Goal: Task Accomplishment & Management: Manage account settings

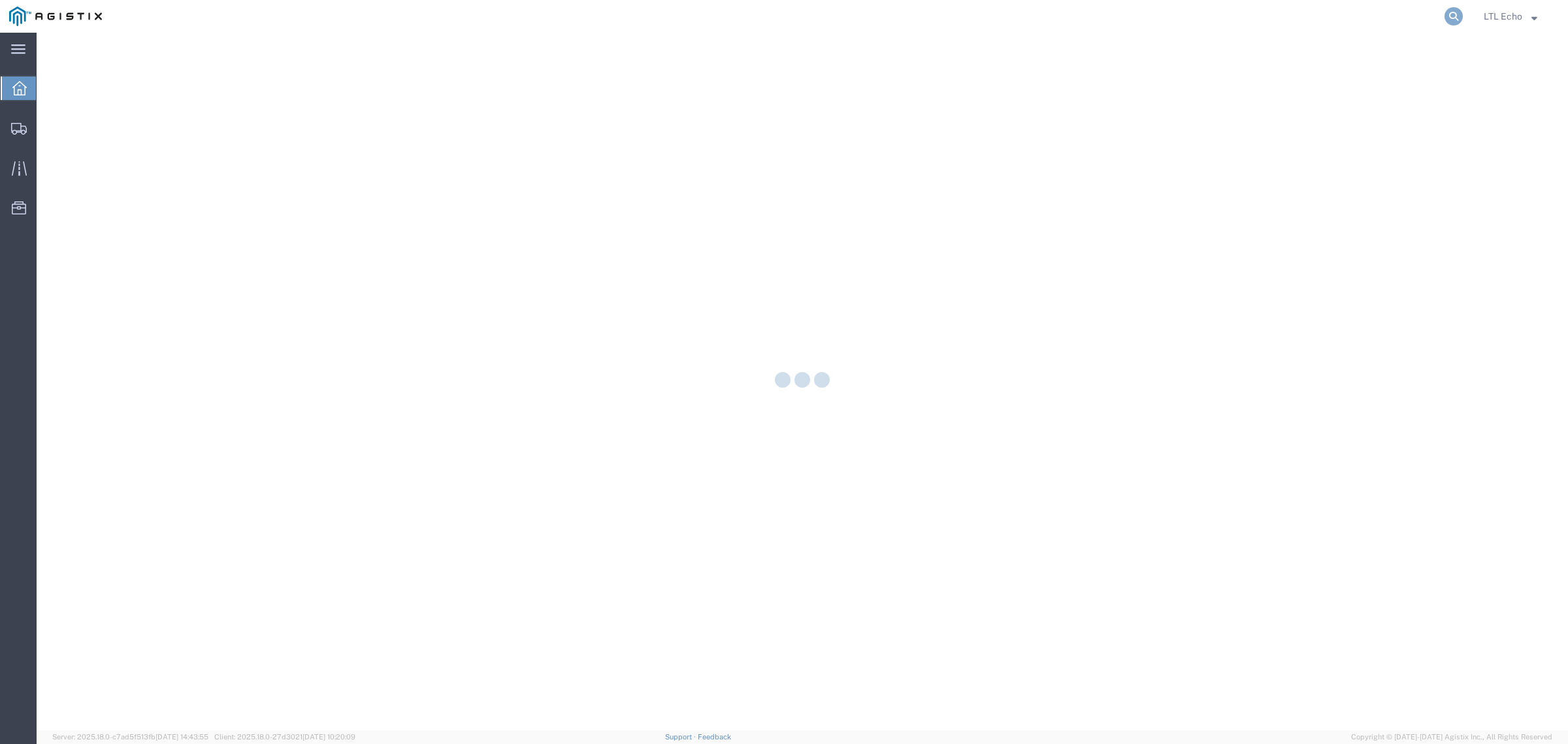
click at [1451, 12] on icon at bounding box center [1453, 16] width 18 height 18
click at [1423, 15] on input "search" at bounding box center [1246, 16] width 397 height 31
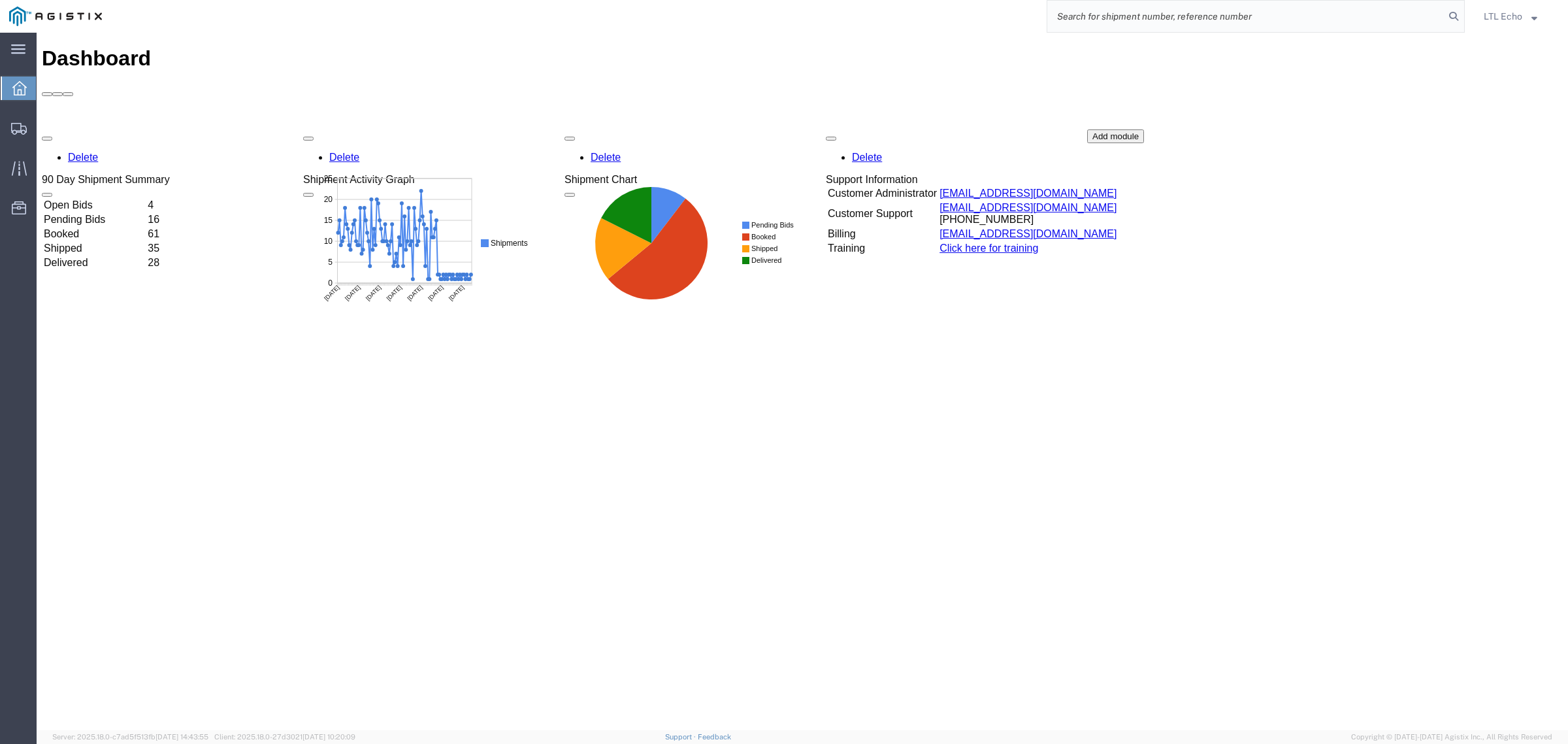
paste input "56749221"
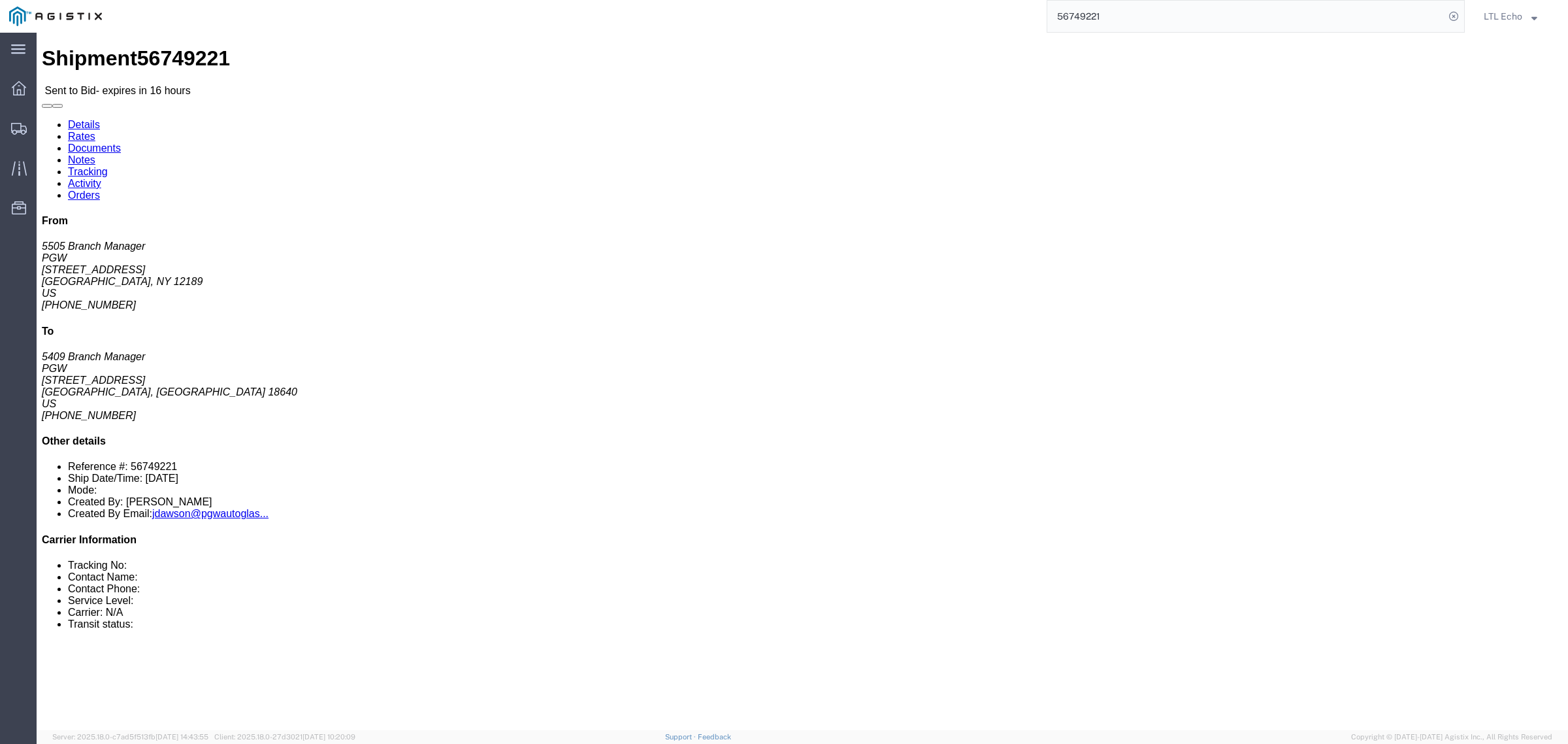
click div "Leg 1 -"
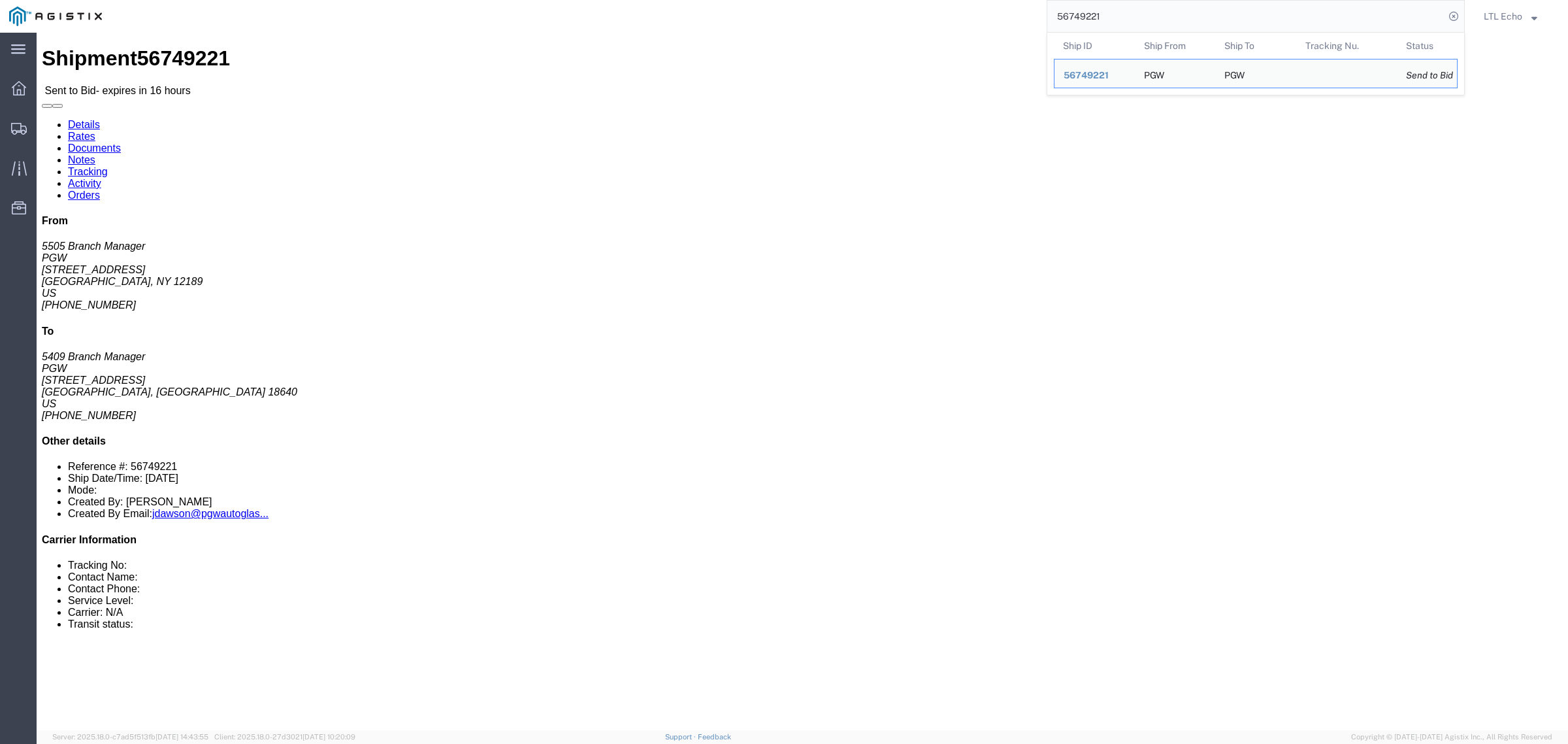
drag, startPoint x: 1118, startPoint y: 17, endPoint x: 982, endPoint y: 13, distance: 136.1
click at [982, 13] on div "56749221 Ship ID Ship From Ship To Tracking Nu. Status Ship ID 56749221 Ship Fr…" at bounding box center [788, 16] width 1354 height 33
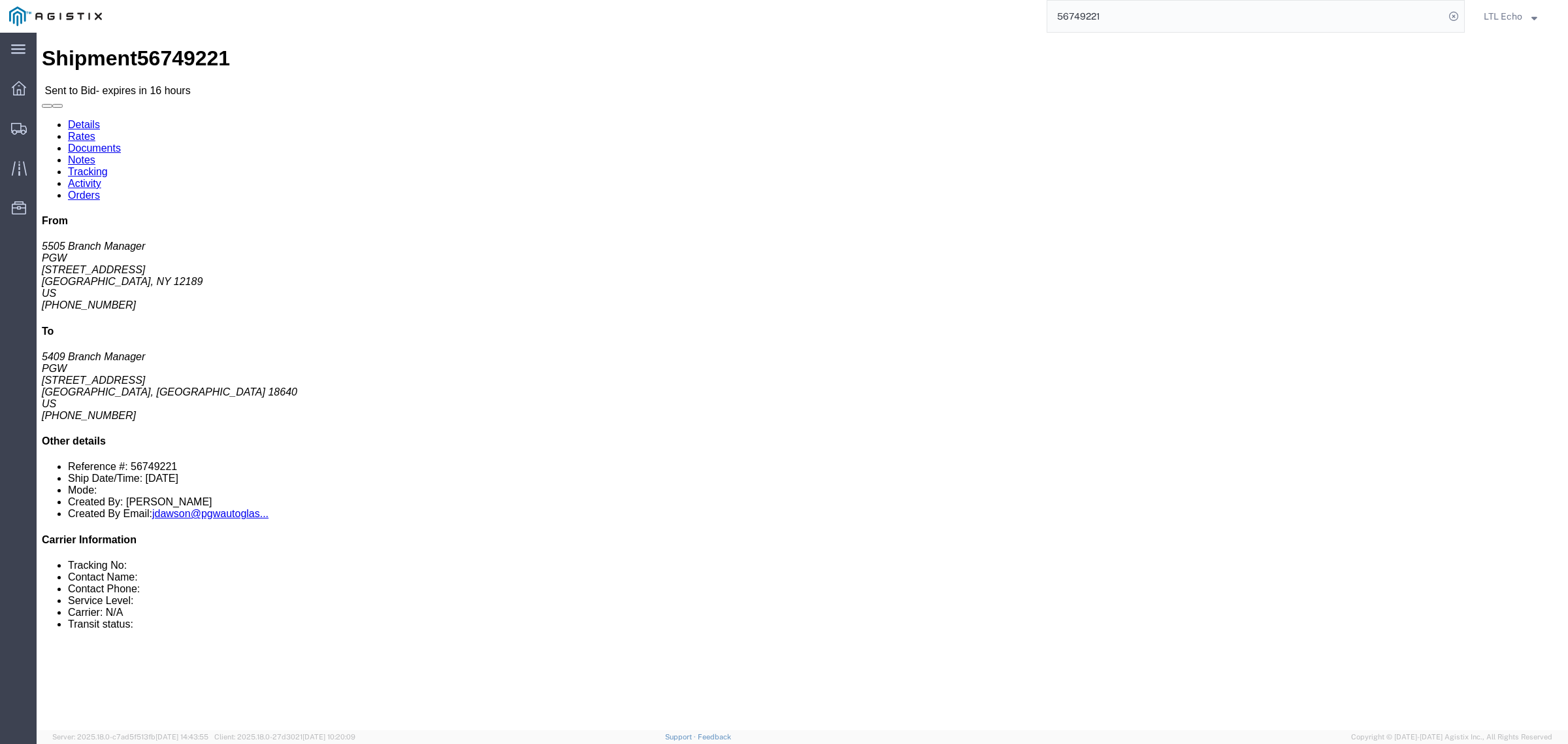
paste input "7269"
type input "56747269"
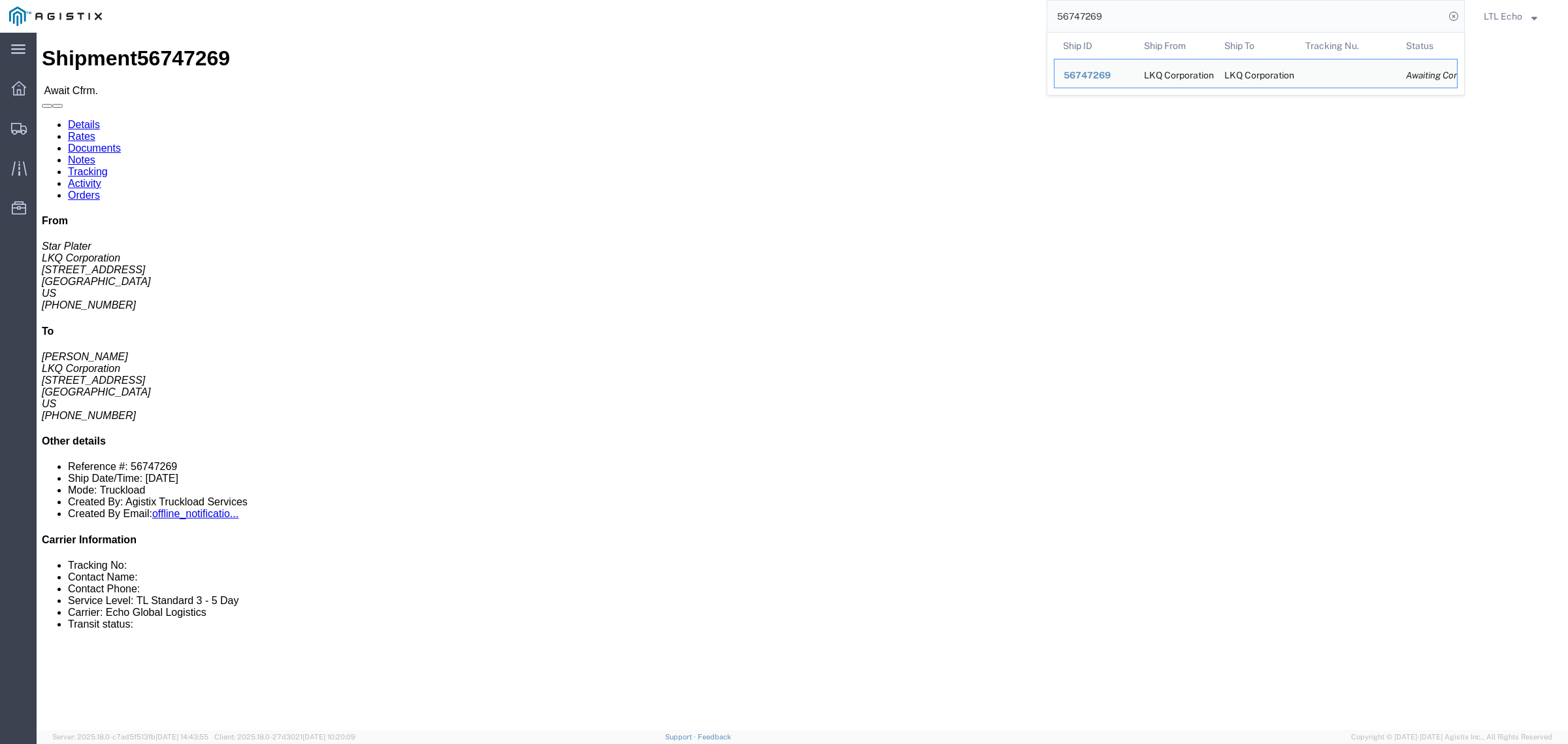
click link "Rates"
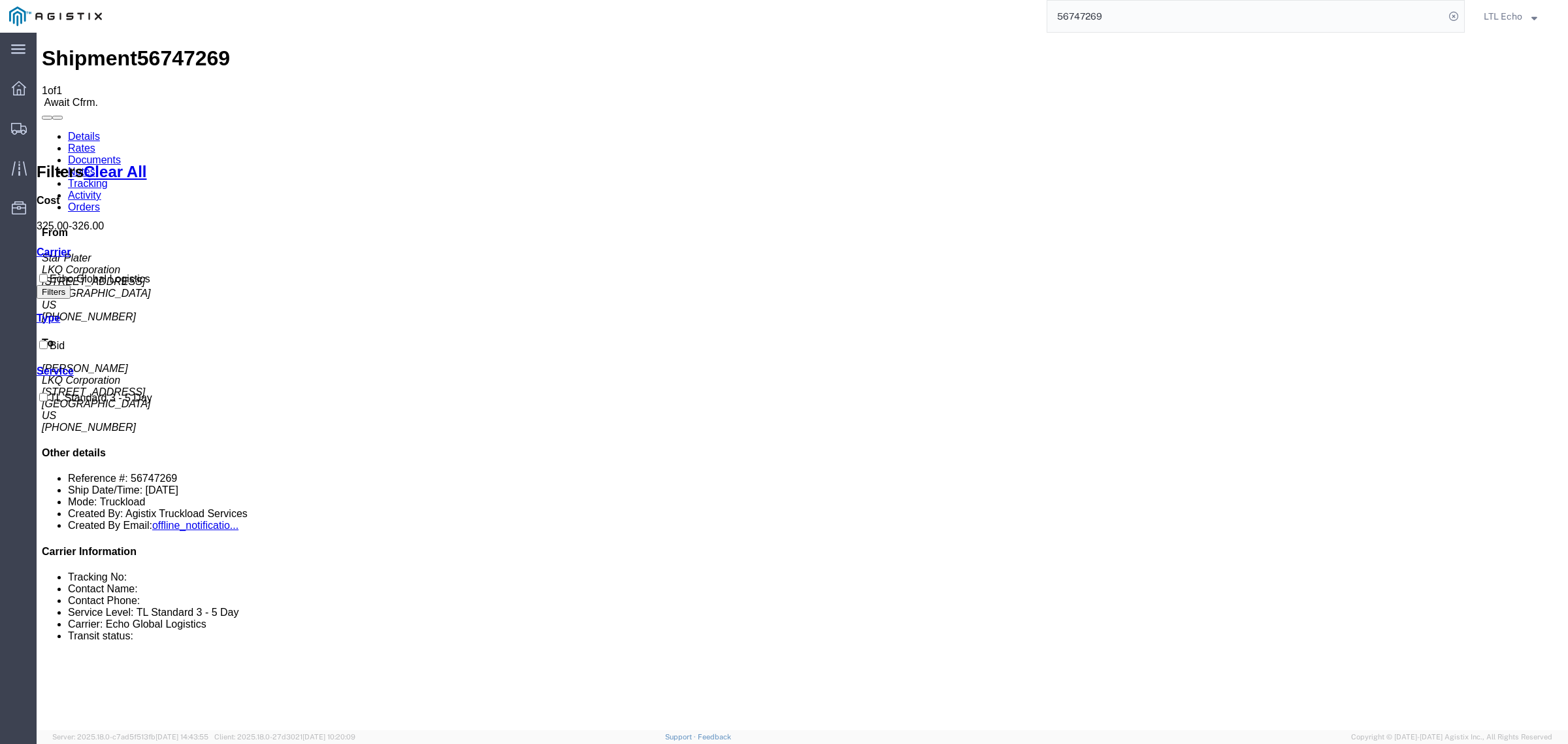
click at [96, 166] on link "Notes" at bounding box center [82, 171] width 28 height 11
click at [71, 131] on link "Details" at bounding box center [84, 136] width 32 height 11
drag, startPoint x: 81, startPoint y: 147, endPoint x: 12, endPoint y: 152, distance: 69.2
click address "LKQ Corporation (Star Plater) 1772 32 Dart Rd Newnan, GA 30265 United States 67…"
copy address "32 Dart Rd"
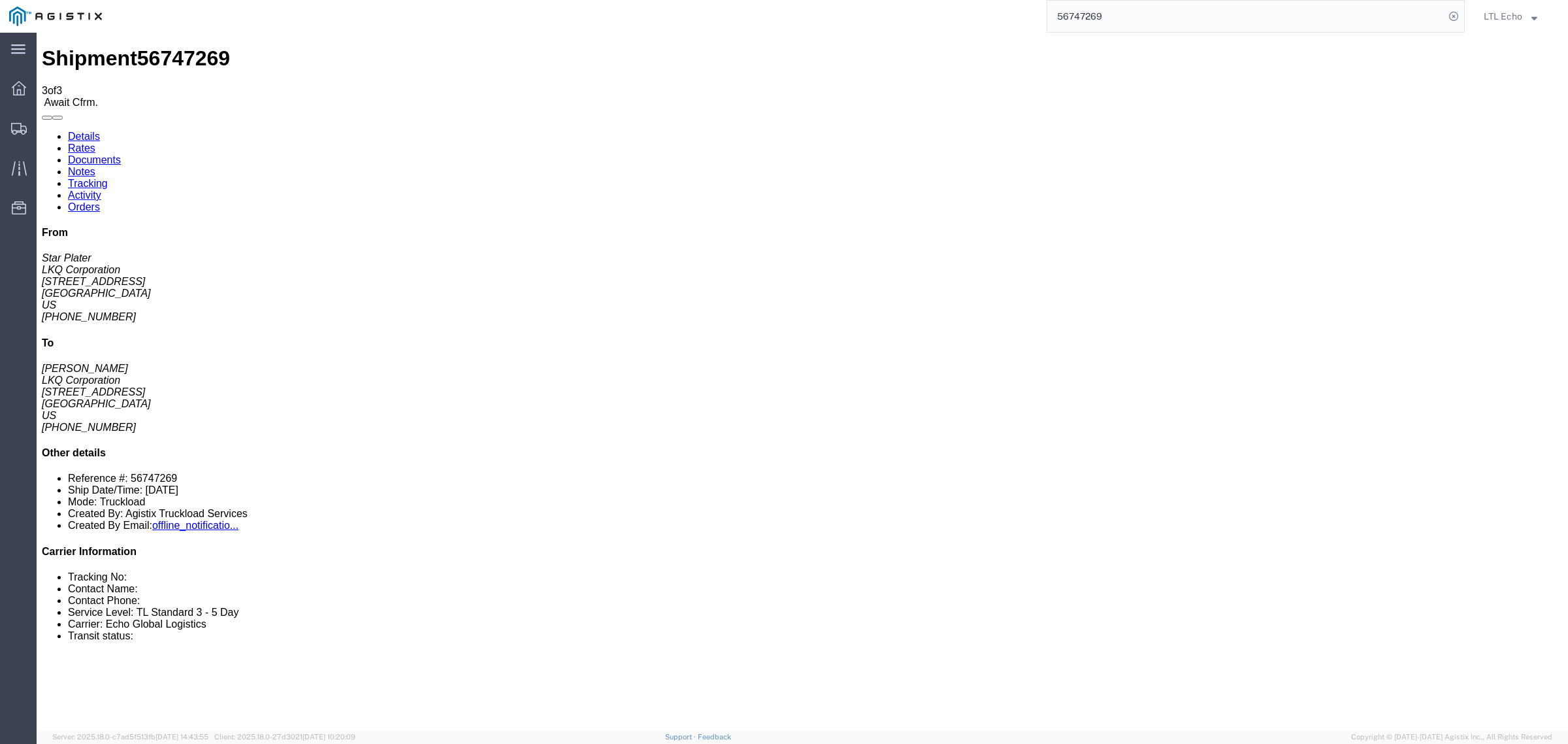
click b "56747269"
copy b "56747269"
drag, startPoint x: 449, startPoint y: 152, endPoint x: 327, endPoint y: 158, distance: 122.1
click div "Ship To LKQ Corporation (Jason Voyles) 1634 6320 Boat Rock Blvd SW Atlanta, GA …"
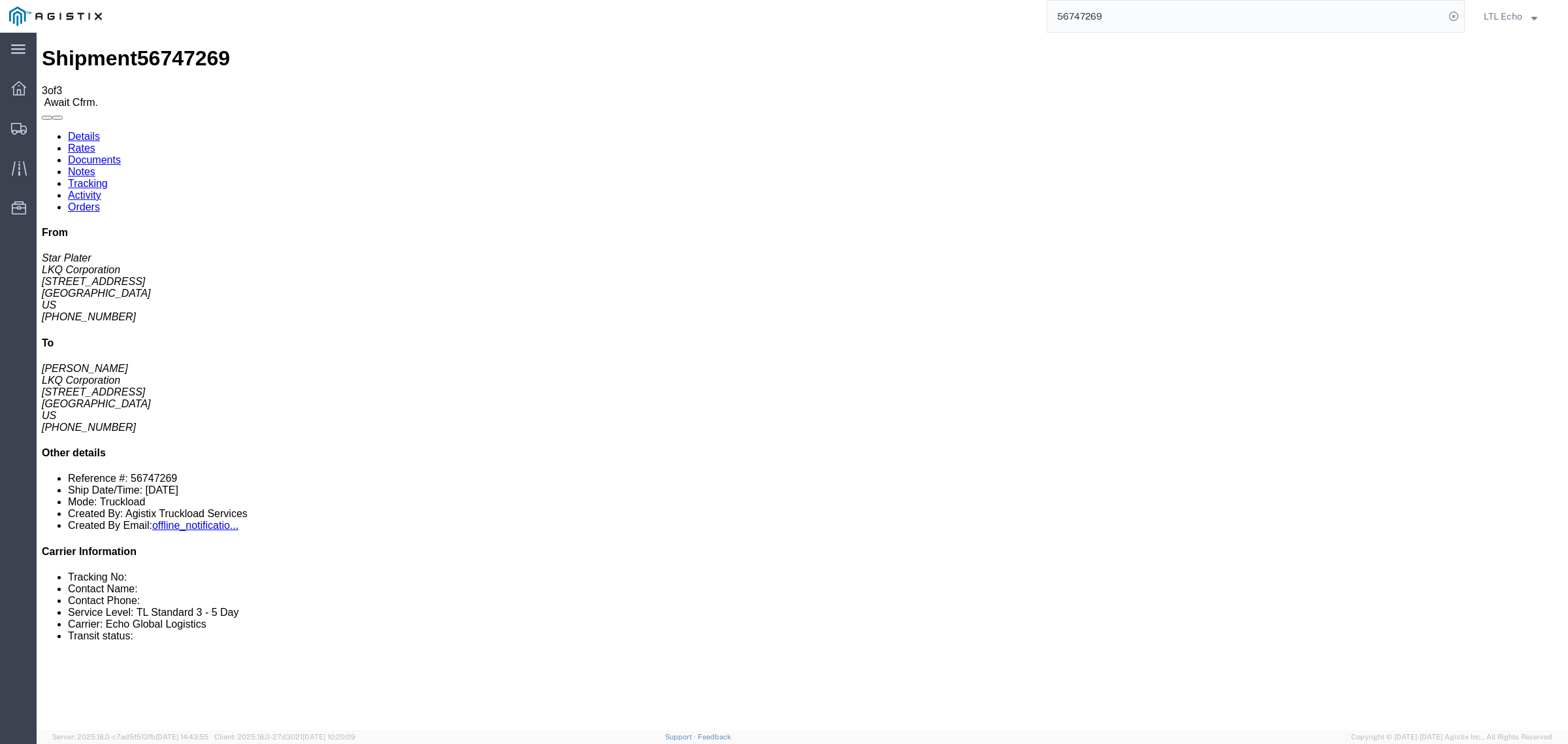
copy address "6320 Boat Rock Blvd SW"
click link "Rates"
click at [96, 166] on link "Notes" at bounding box center [82, 171] width 28 height 11
drag, startPoint x: 658, startPoint y: 195, endPoint x: 683, endPoint y: 184, distance: 27.3
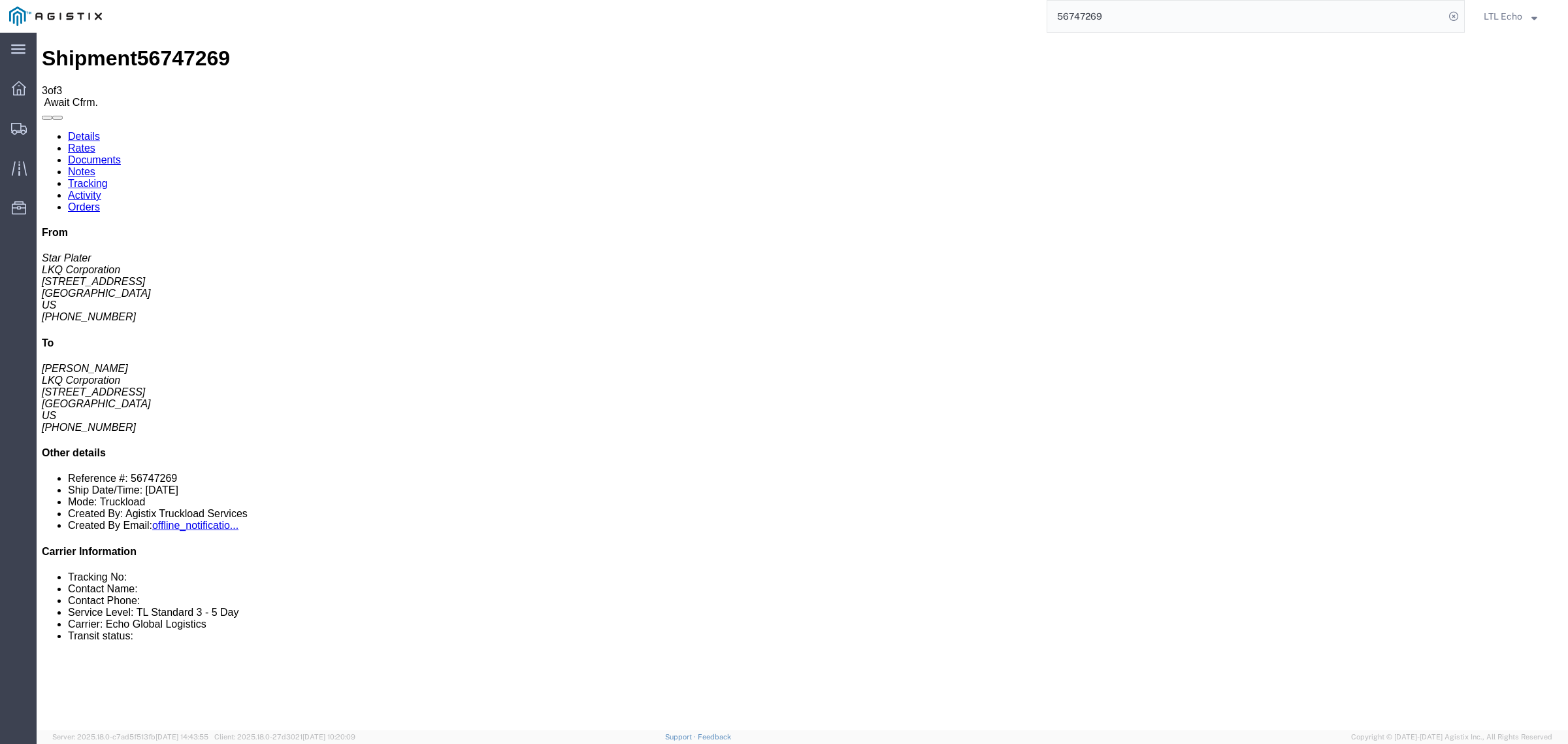
copy td "Lunch is from 11a-12p. Receiving facility stops receiving at 2p."
click at [82, 131] on link "Details" at bounding box center [84, 136] width 32 height 11
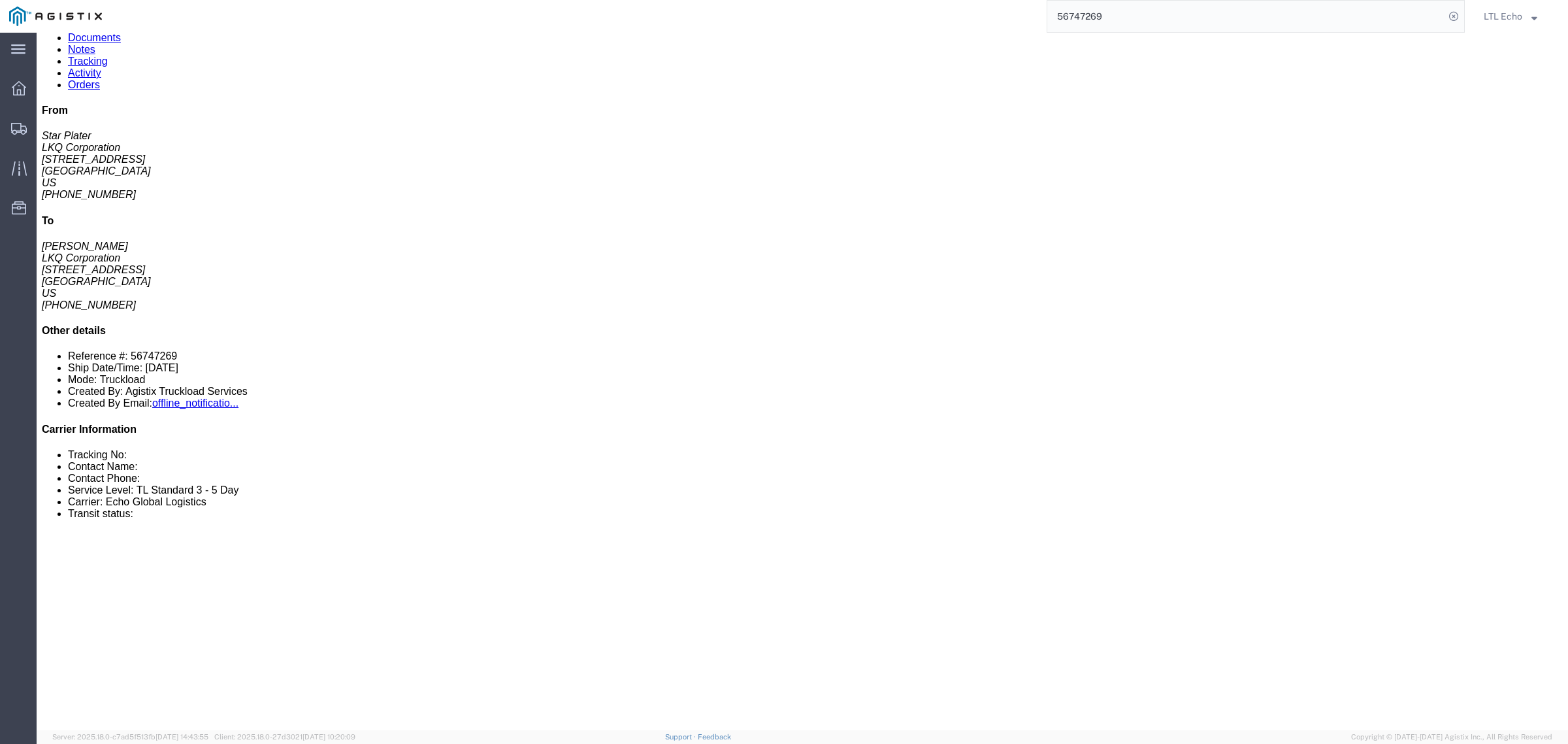
scroll to position [82, 0]
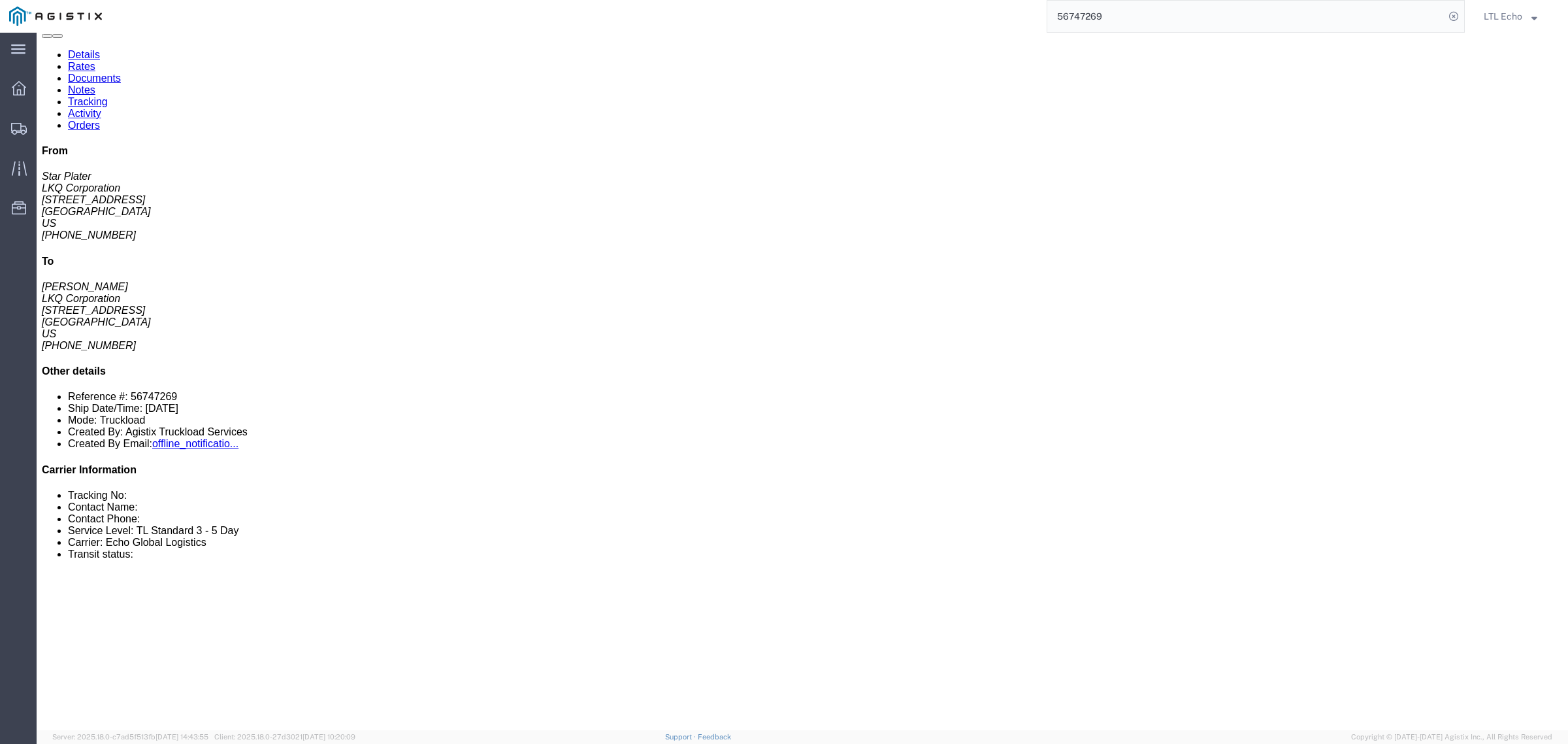
click link "Notes"
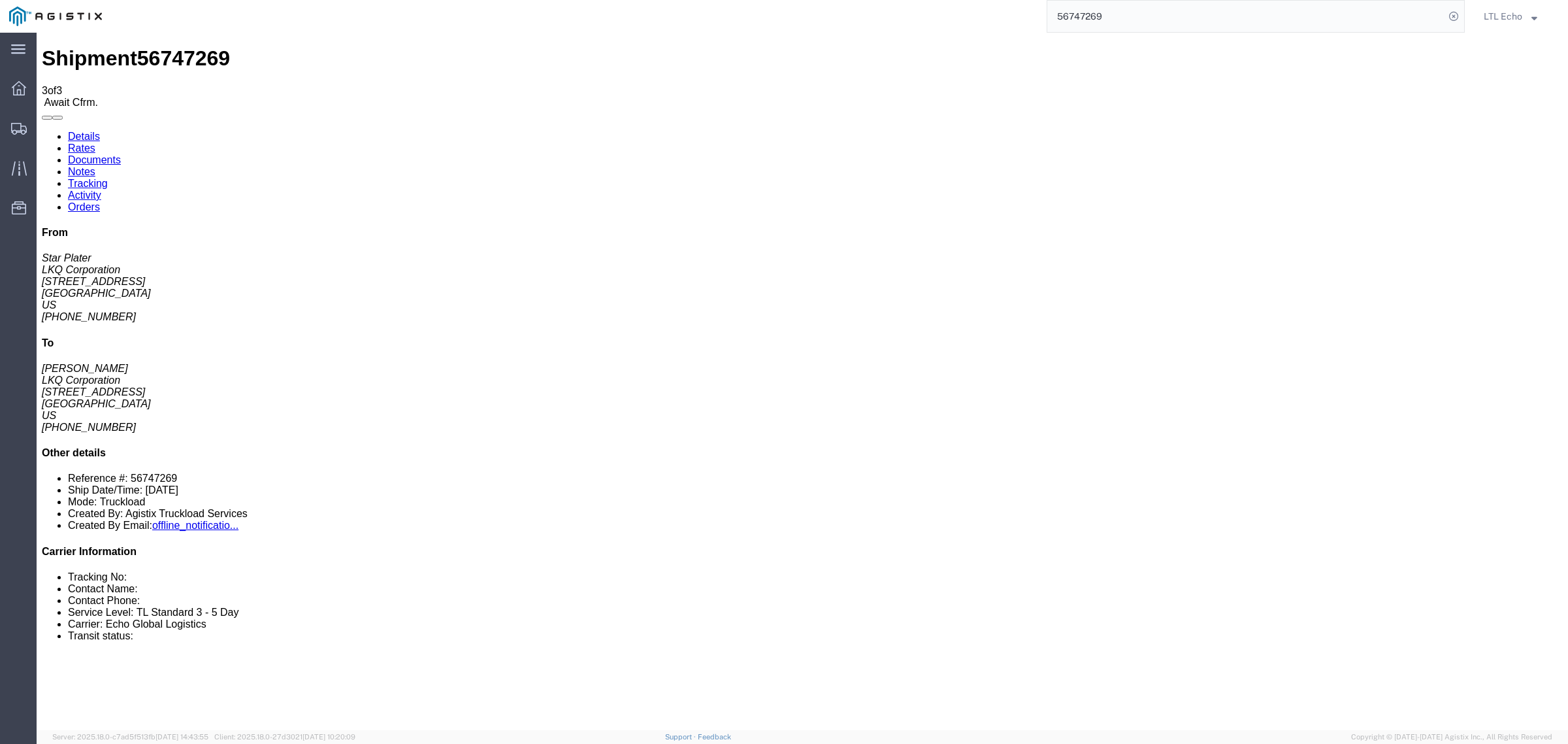
drag, startPoint x: 675, startPoint y: 199, endPoint x: 685, endPoint y: 179, distance: 22.4
copy td "Lunch is from 11a-12p. Receiving facility stops receiving at 2p."
click at [87, 131] on link "Details" at bounding box center [84, 136] width 32 height 11
click link "Rates"
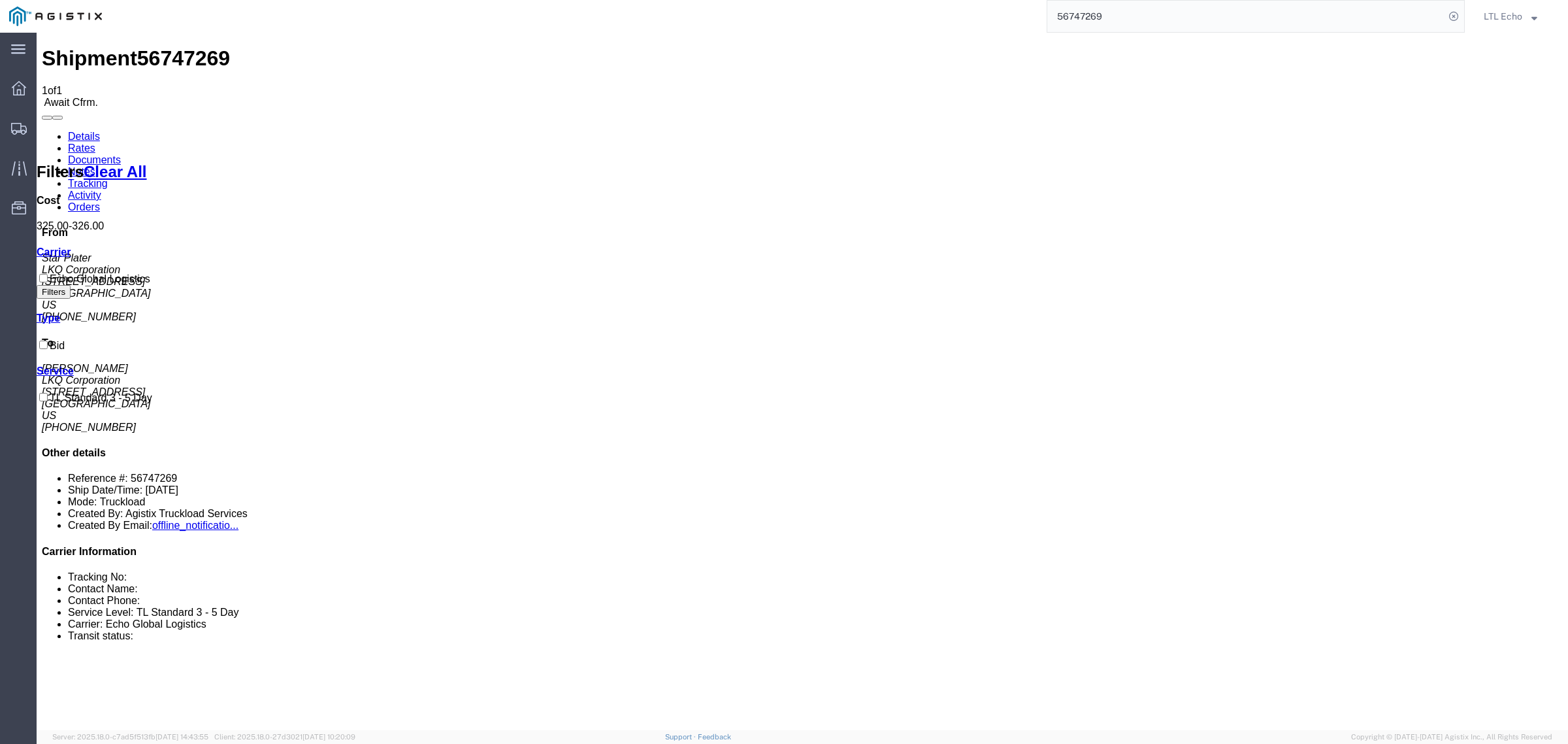
click at [79, 131] on link "Details" at bounding box center [84, 136] width 32 height 11
click b "56747269"
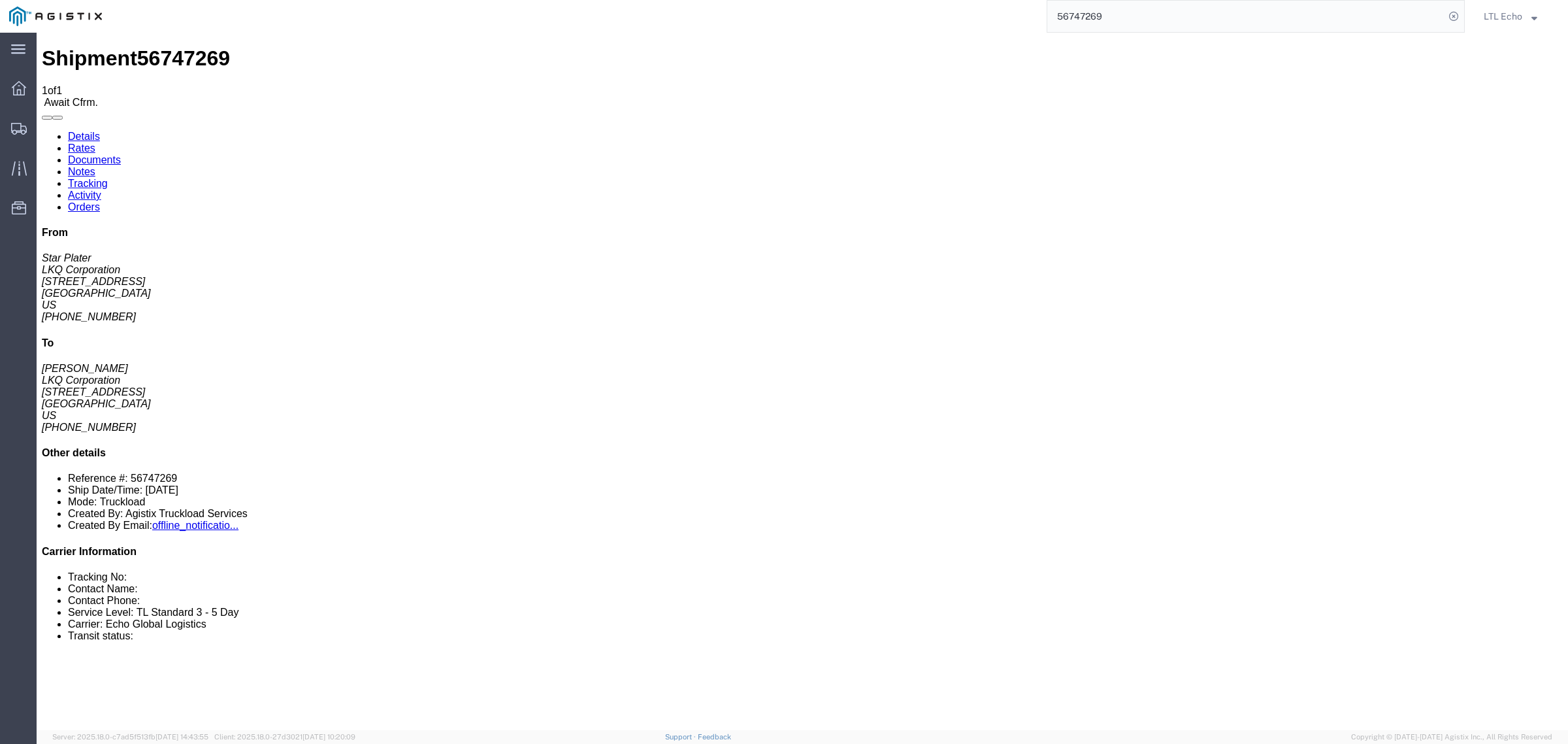
click b "56747269"
copy b "56747269"
click div "References Bill Of Lading: 56747269 Edit References Select Account Type Activit…"
copy b "56747269"
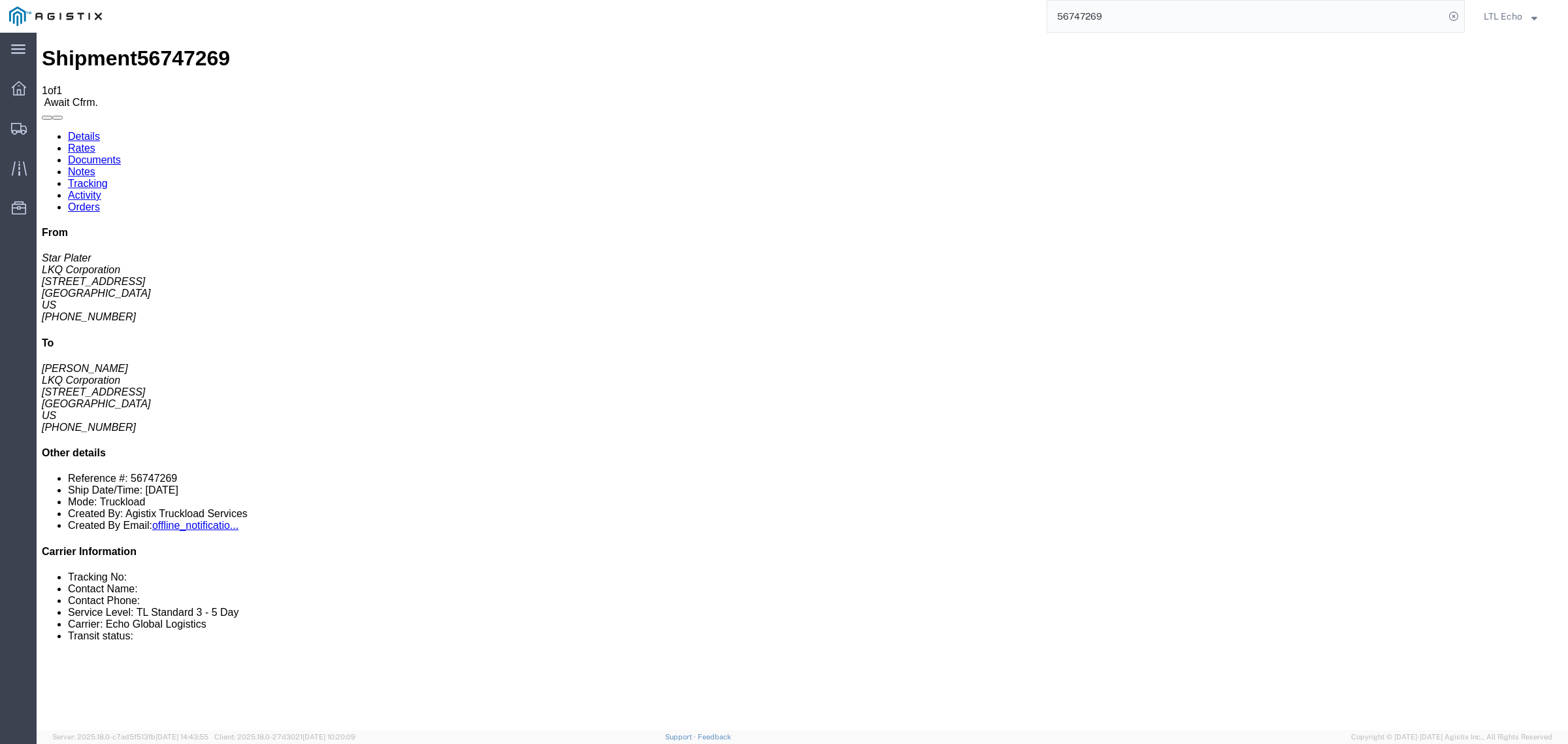
click link "Confirm"
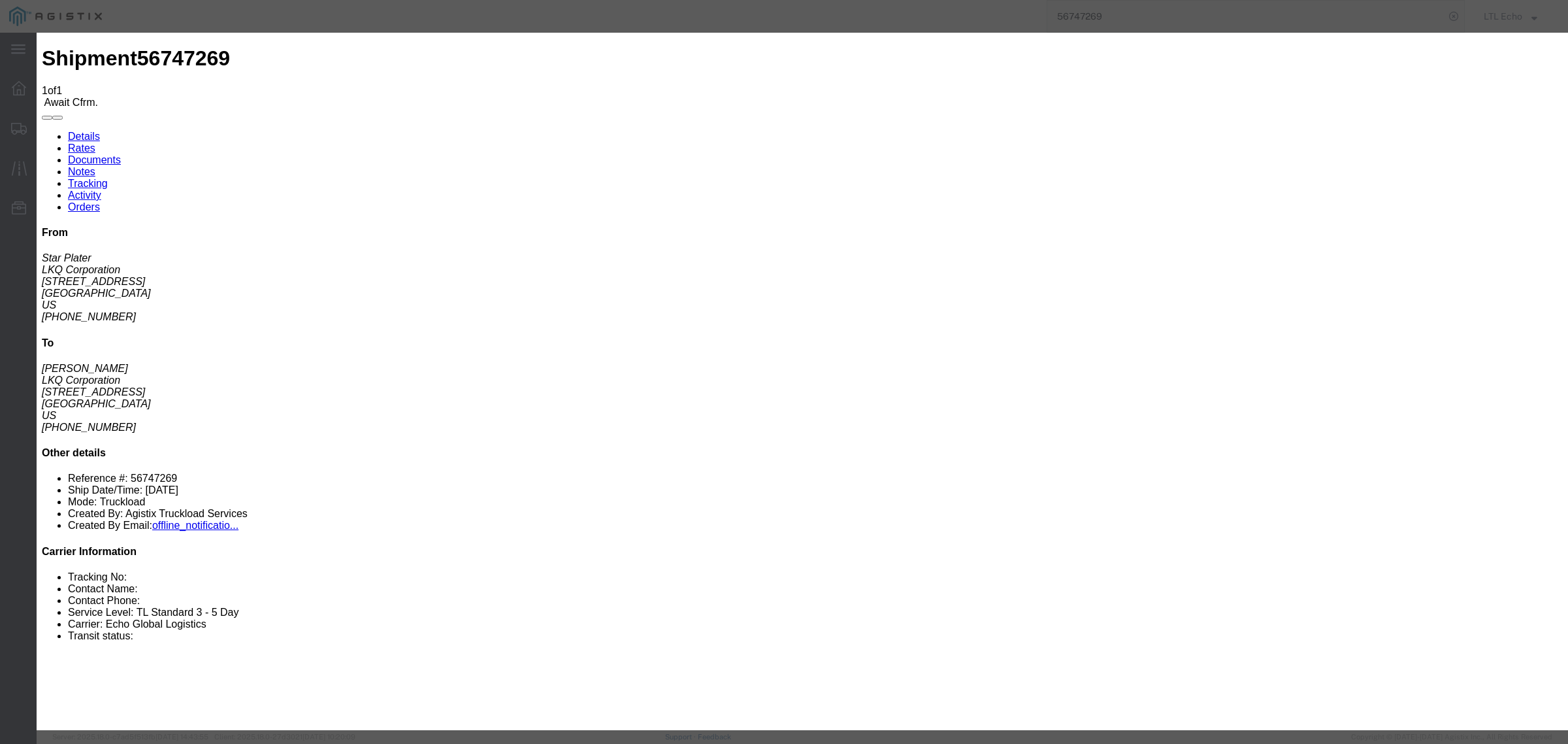
click label
click input "checkbox"
checkbox input "true"
type input "LTL Echo"
type input "+ 8005116111"
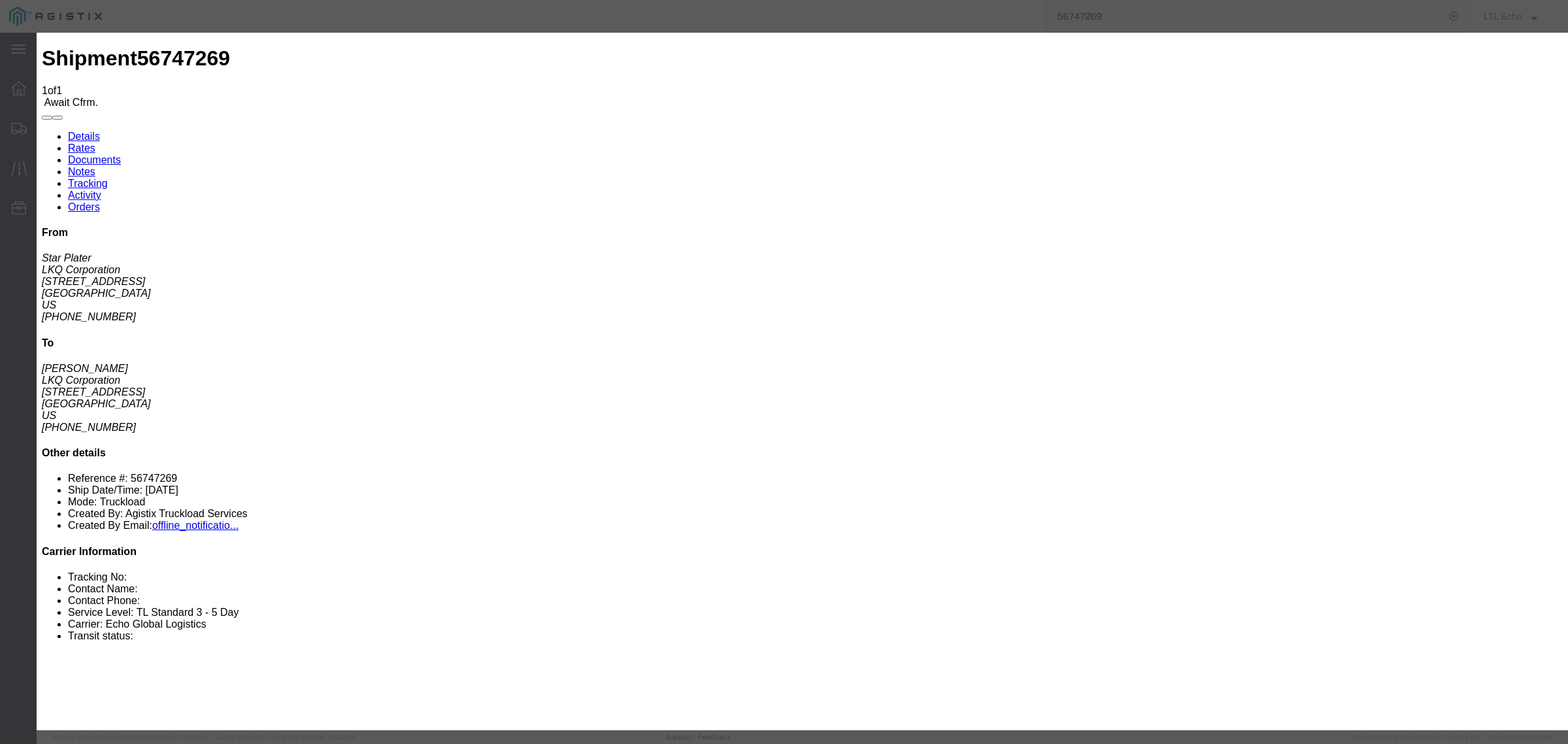
click input "text"
paste input "64215832"
type input "64215832"
click button "Submit"
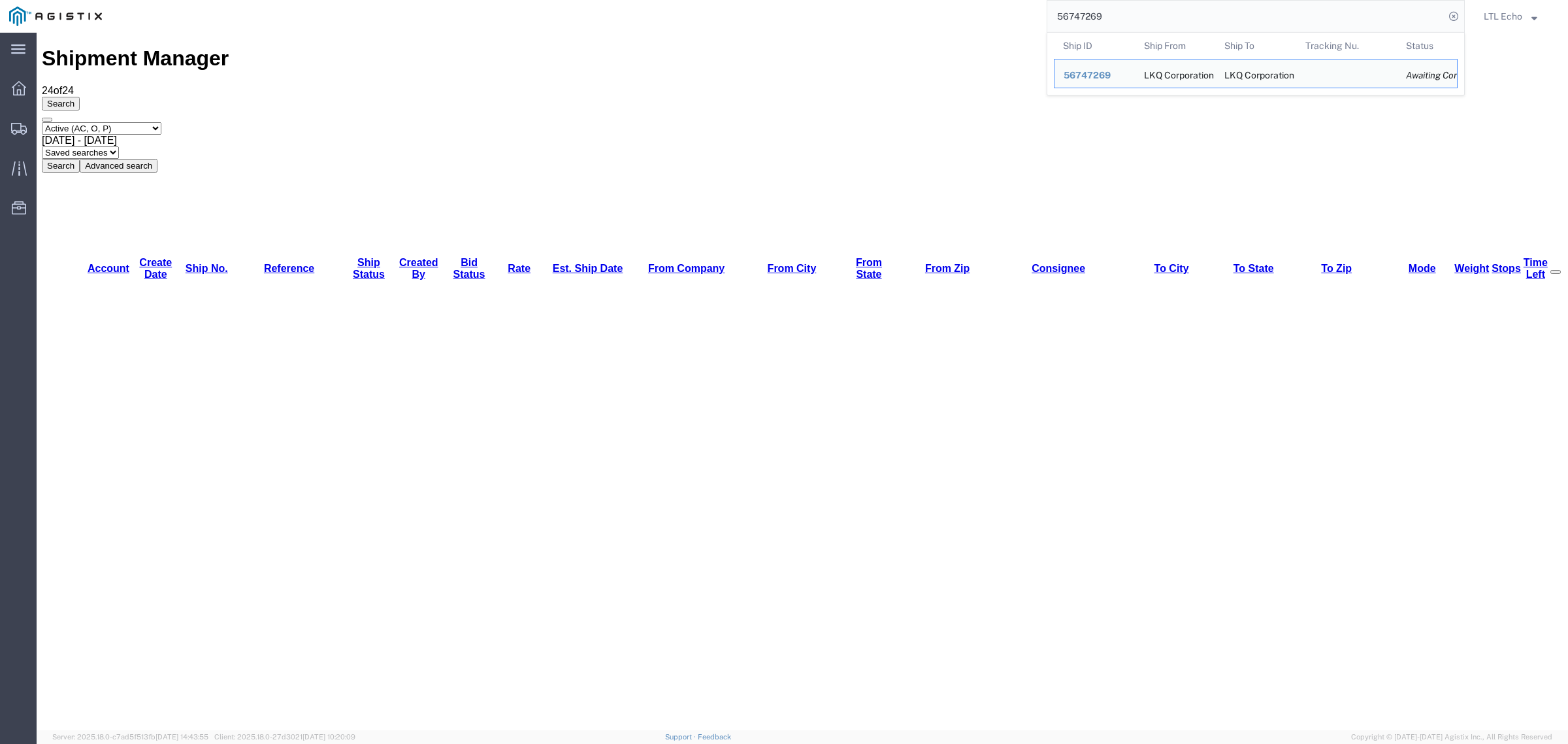
drag, startPoint x: 1187, startPoint y: 20, endPoint x: 737, endPoint y: 23, distance: 450.0
click at [753, 21] on div "56747269 Ship ID Ship From Ship To Tracking Nu. Status Ship ID 56747269 Ship Fr…" at bounding box center [788, 16] width 1354 height 33
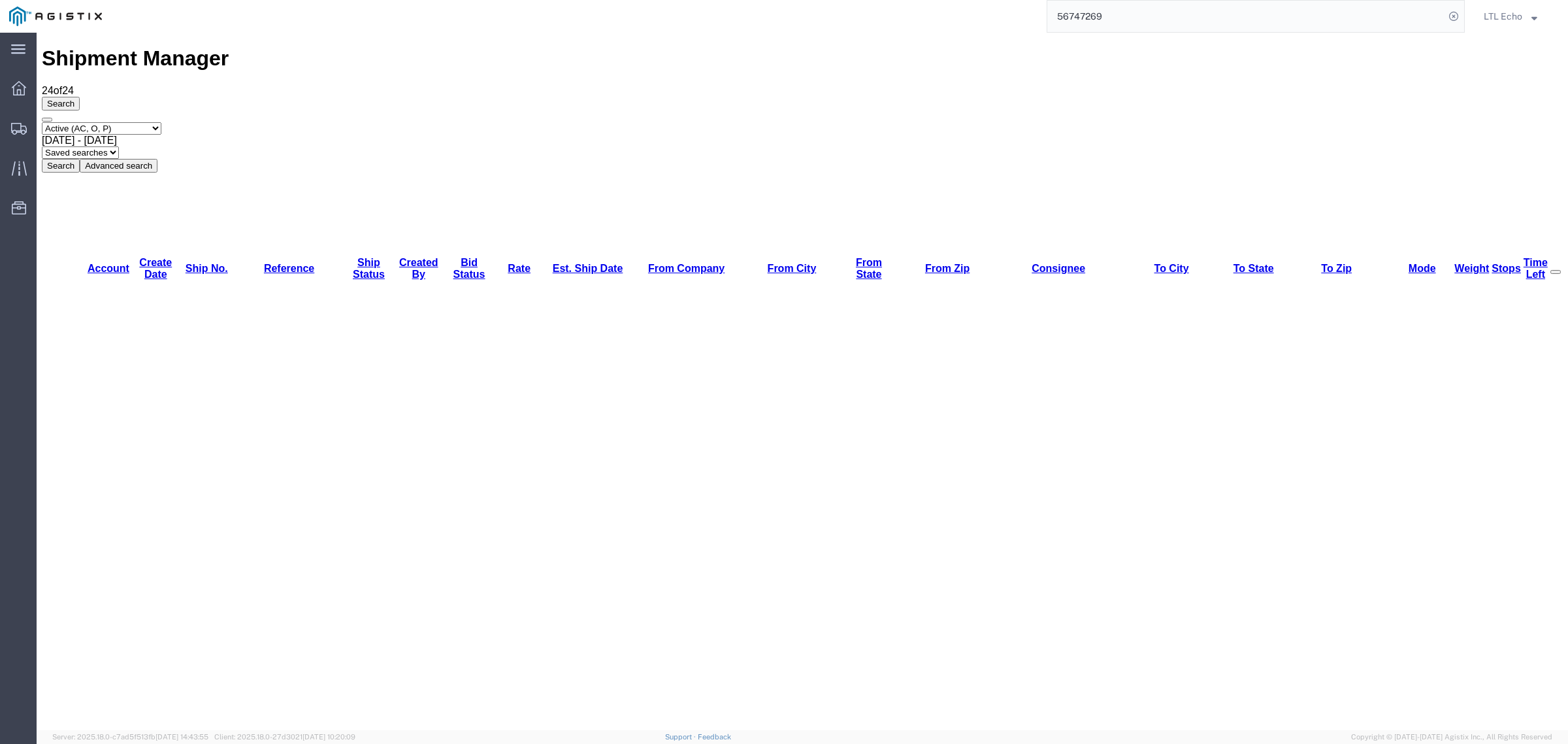
paste input "9221"
type input "56749221"
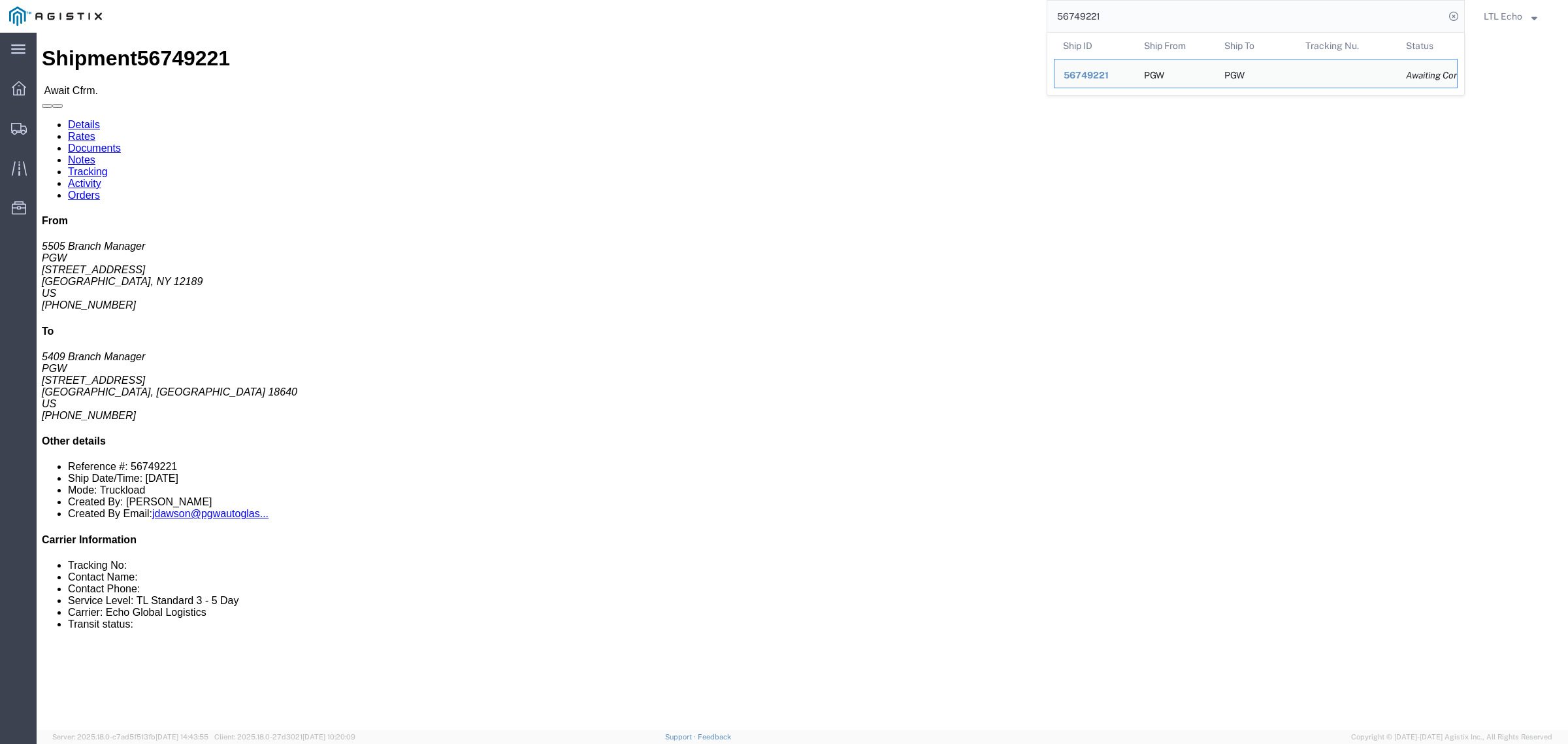
click address "PGW (5505 Branch Manager) 5505 50 Reading Road Suite B Watervliet, NY 12189 Uni…"
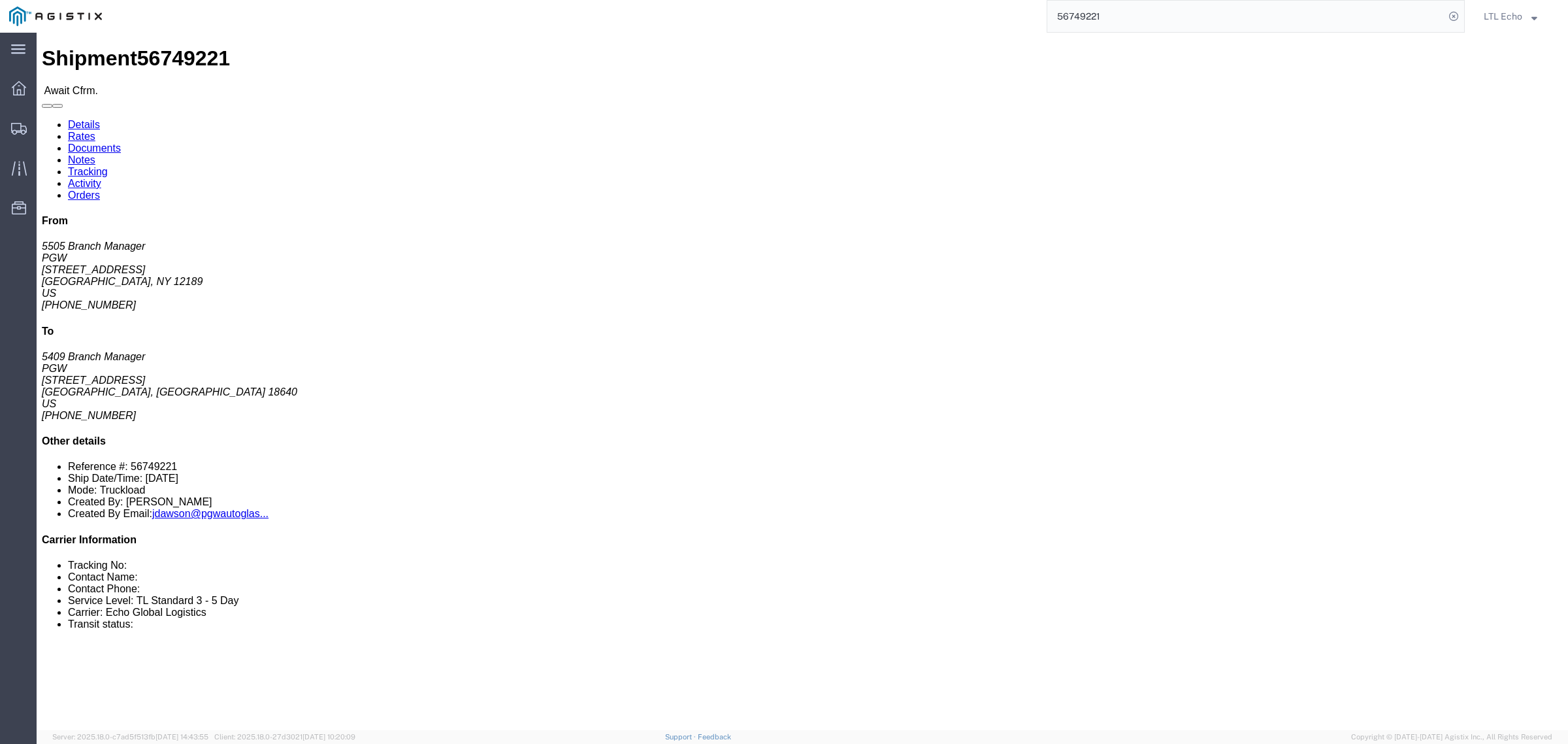
drag, startPoint x: 114, startPoint y: 148, endPoint x: 93, endPoint y: 163, distance: 25.8
click address "PGW (5505 Branch Manager) 5505 50 Reading Road Suite B Watervliet, NY 12189 Uni…"
drag, startPoint x: 85, startPoint y: 164, endPoint x: 13, endPoint y: 150, distance: 73.3
click address "PGW (5505 Branch Manager) 5505 50 Reading Road Suite B Watervliet, NY 12189 Uni…"
copy address "50 Reading Road Suite B"
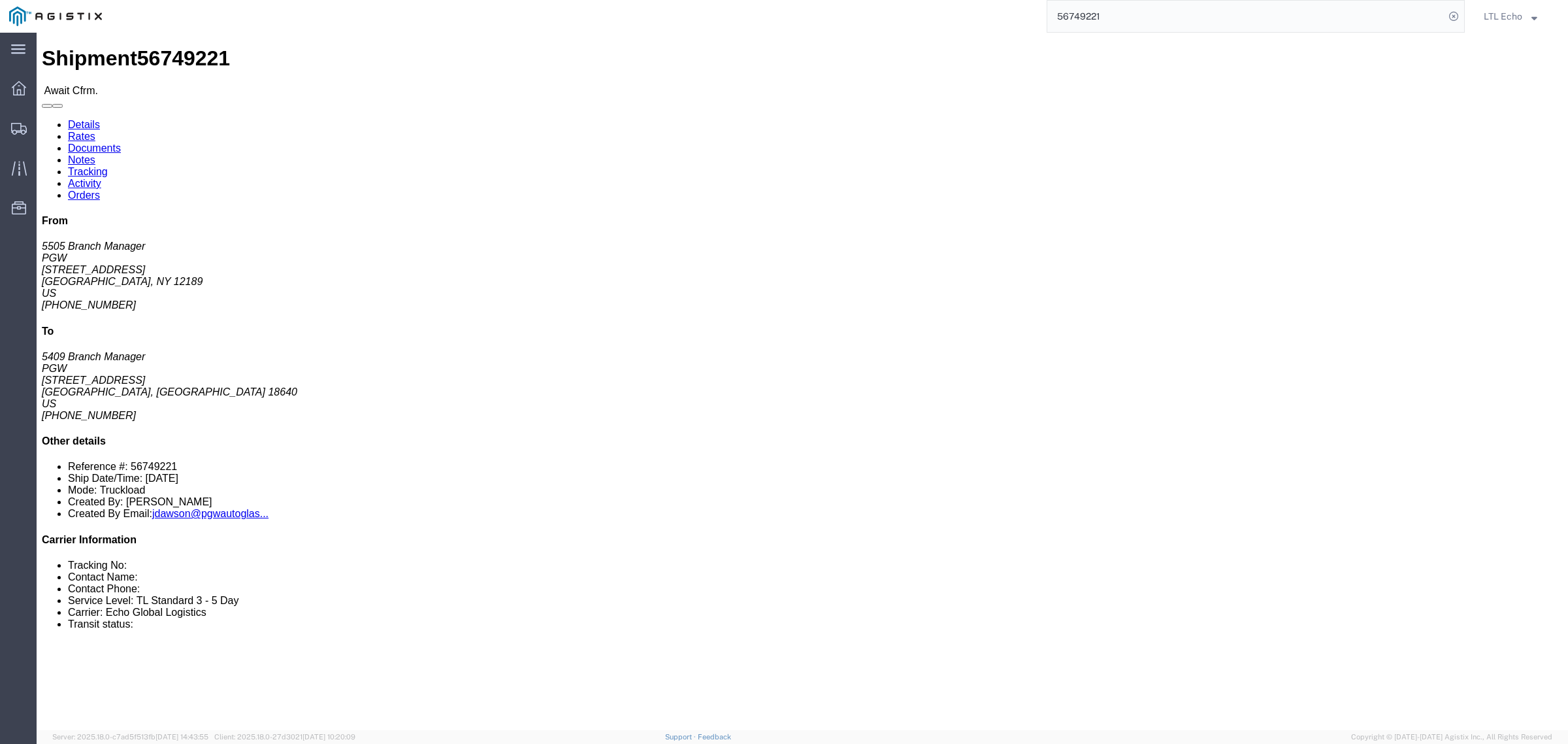
drag, startPoint x: 70, startPoint y: 204, endPoint x: 4, endPoint y: 206, distance: 66.0
click div "Ship From PGW (5505 Branch Manager) 5505 50 Reading Road Suite B Watervliet, NY…"
copy address "315-455-7406"
drag, startPoint x: 138, startPoint y: 220, endPoint x: 9, endPoint y: 230, distance: 129.4
click div "Ship From PGW (5505 Branch Manager) 5505 50 Reading Road Suite B Watervliet, NY…"
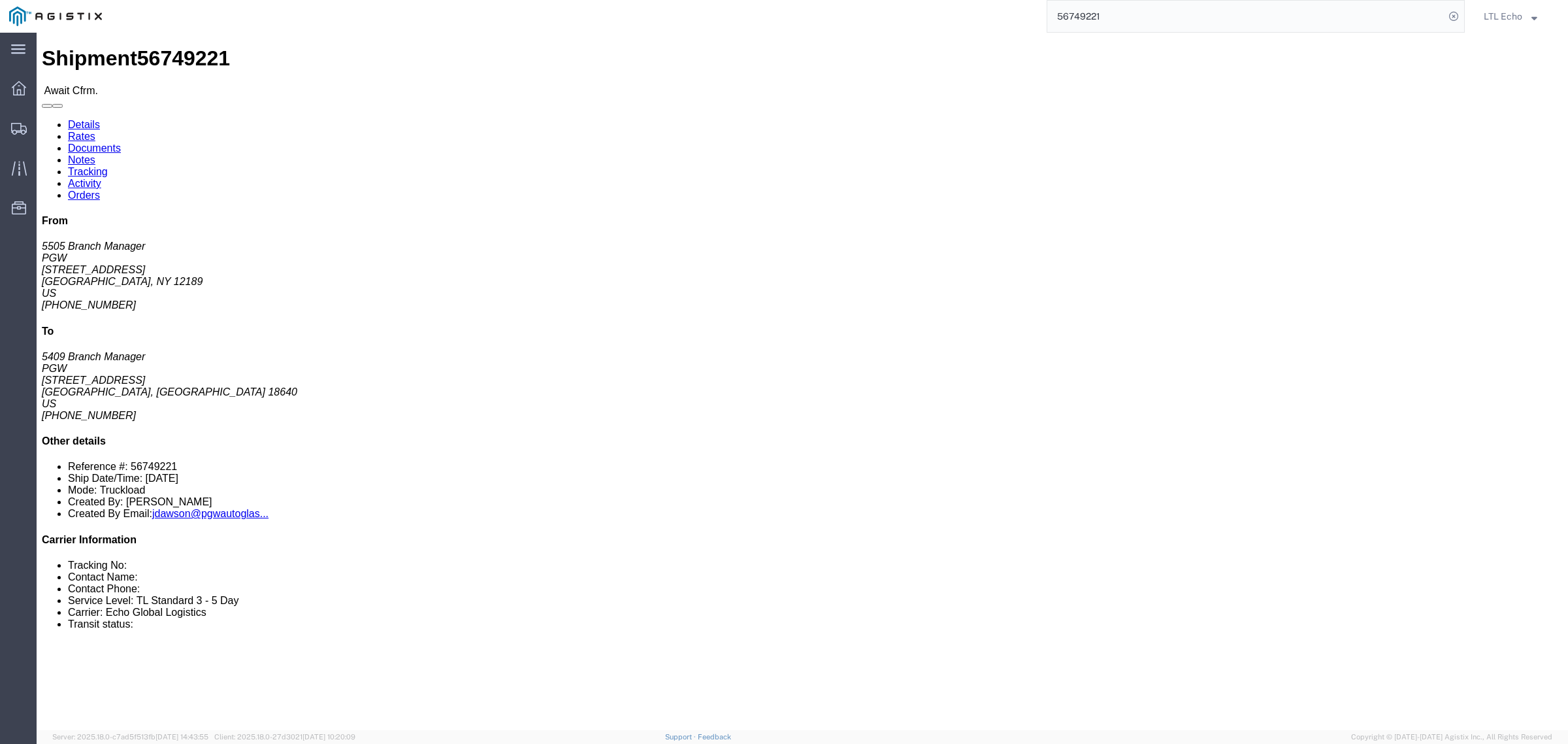
copy address "jhoward@pgwautoglass.com"
click p "Customer Ref: 56749221"
drag, startPoint x: 414, startPoint y: 154, endPoint x: 327, endPoint y: 152, distance: 87.0
click div "Ship To PGW (5409 Branch Manager) 5409 125 Enterprise Way Pittston, PA 18640 Un…"
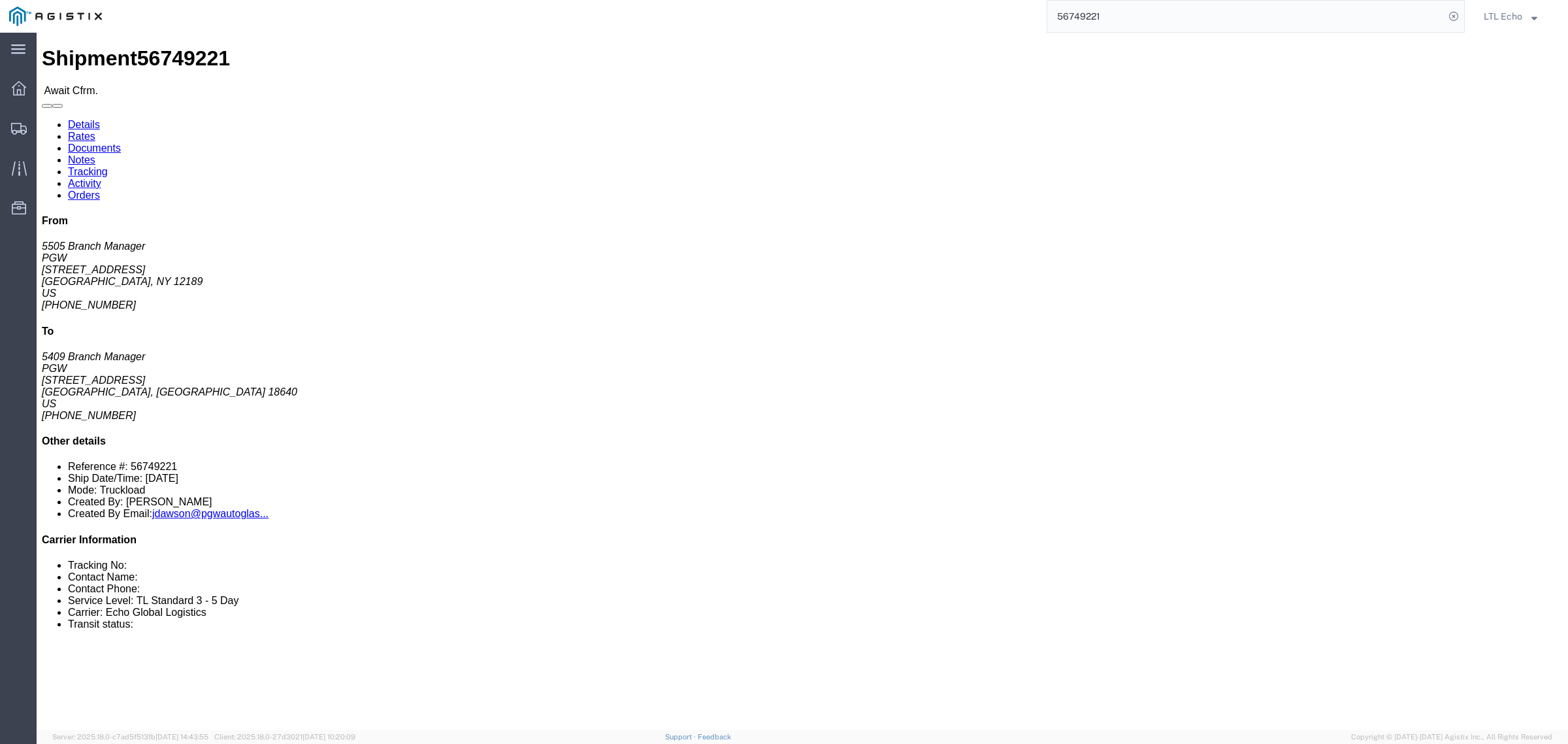
click b "56749221"
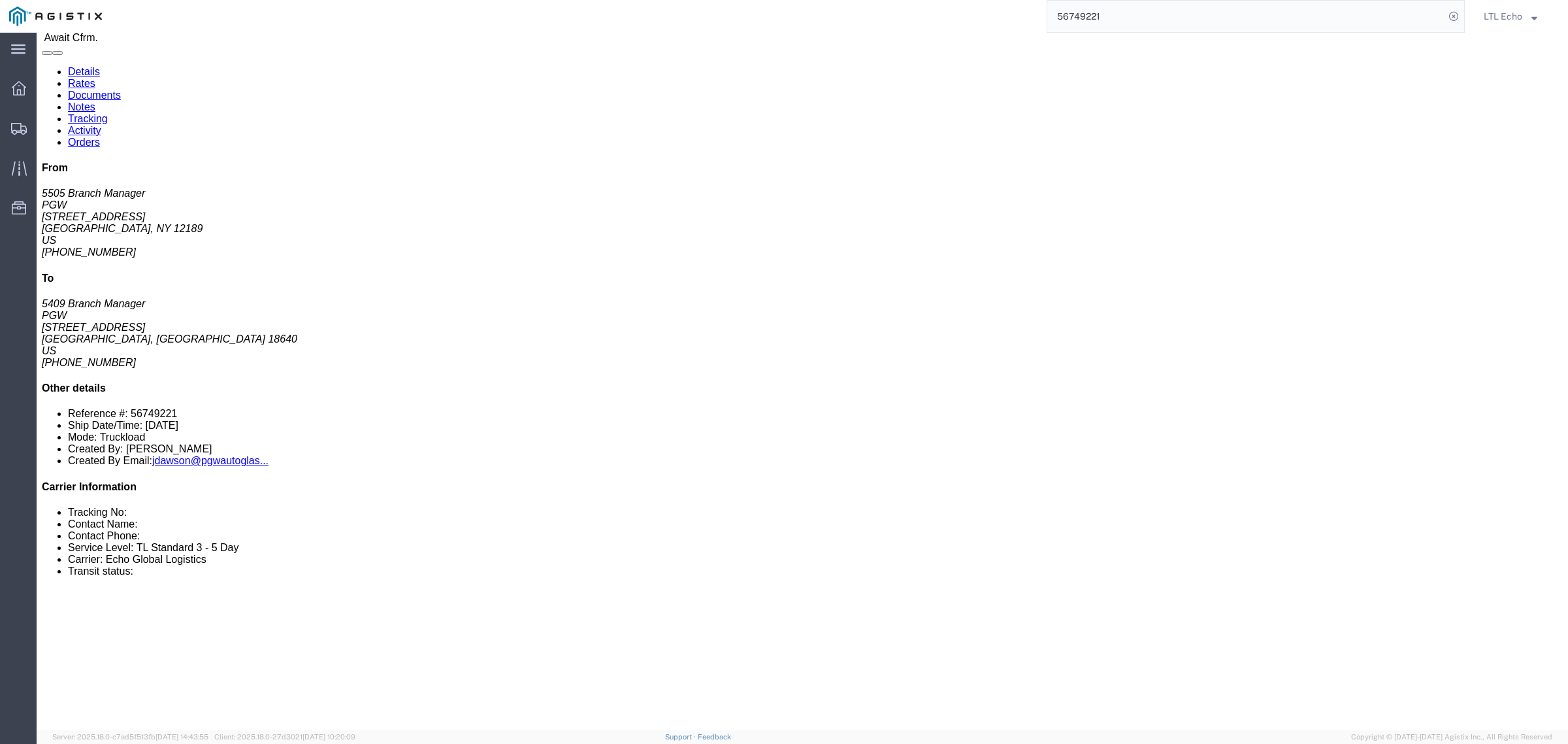
scroll to position [82, 0]
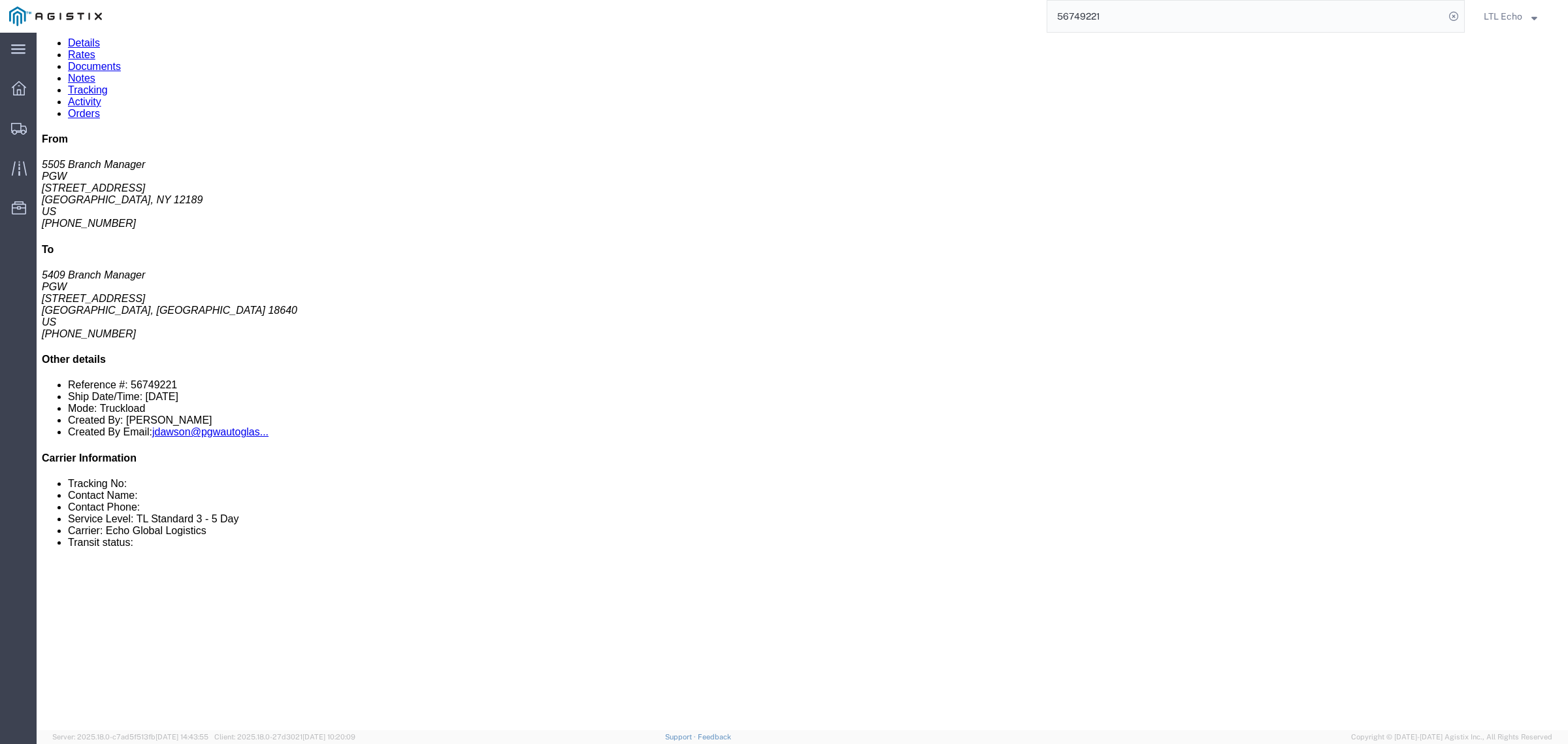
click link "Notes"
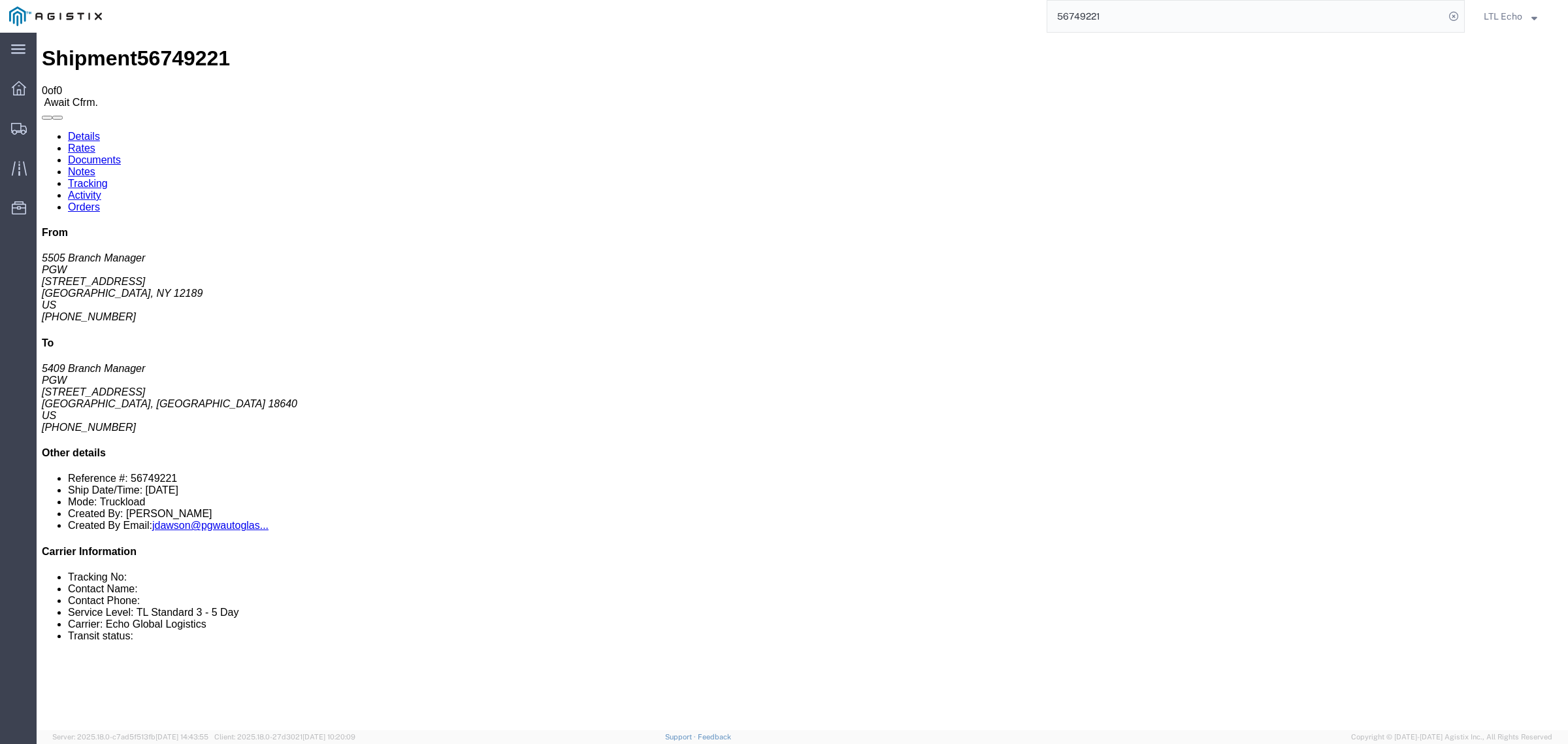
click at [88, 131] on link "Details" at bounding box center [84, 136] width 32 height 11
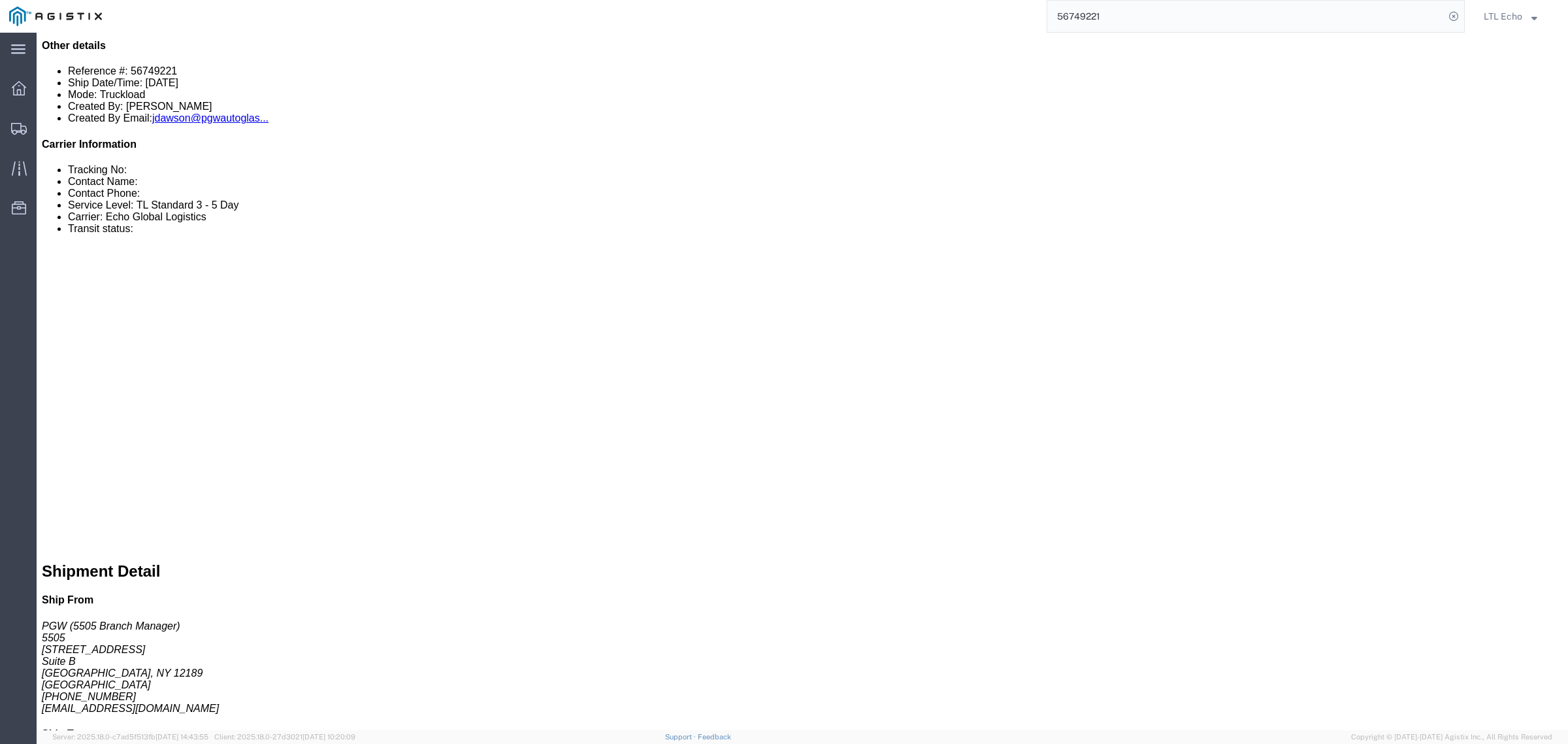
scroll to position [490, 0]
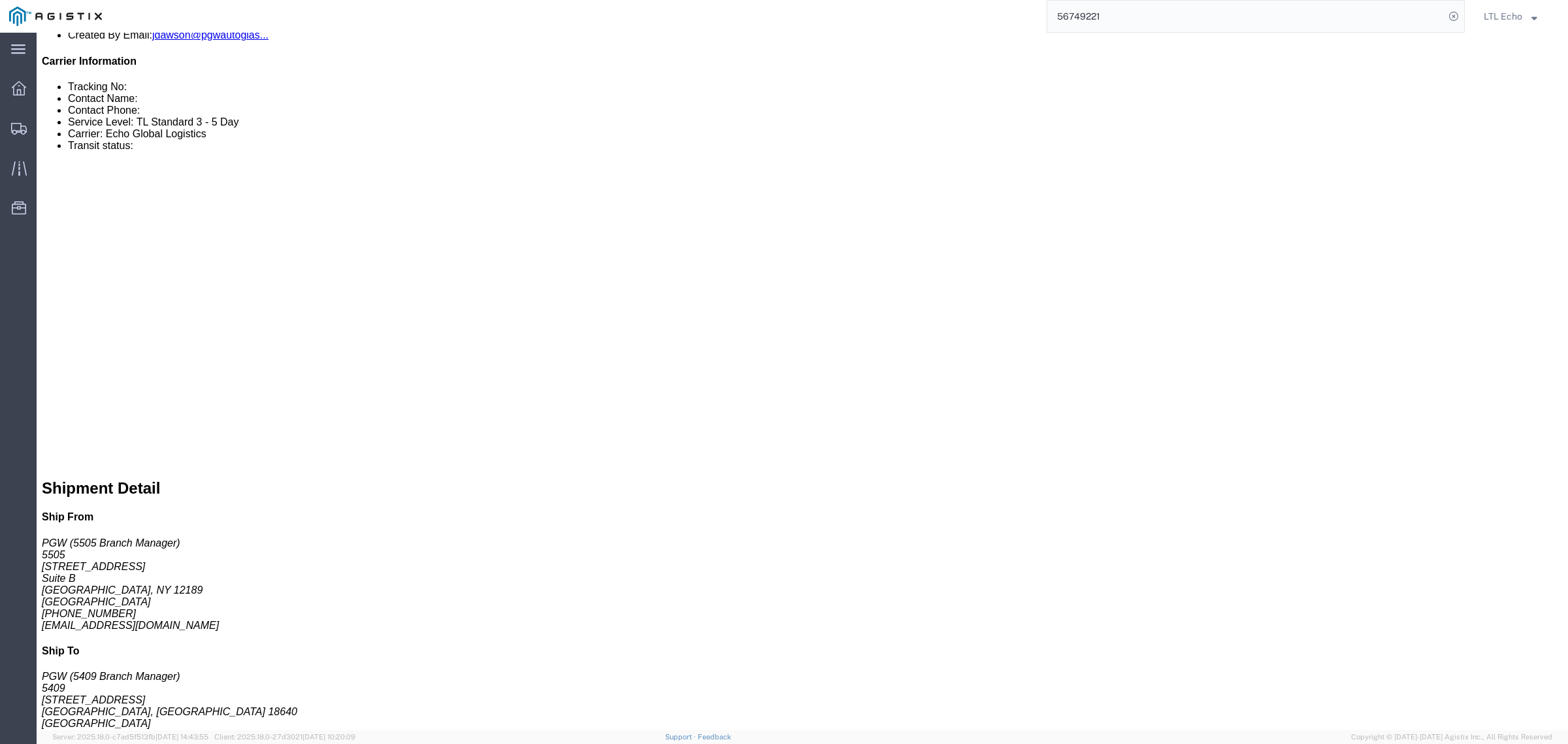
click link "Rates"
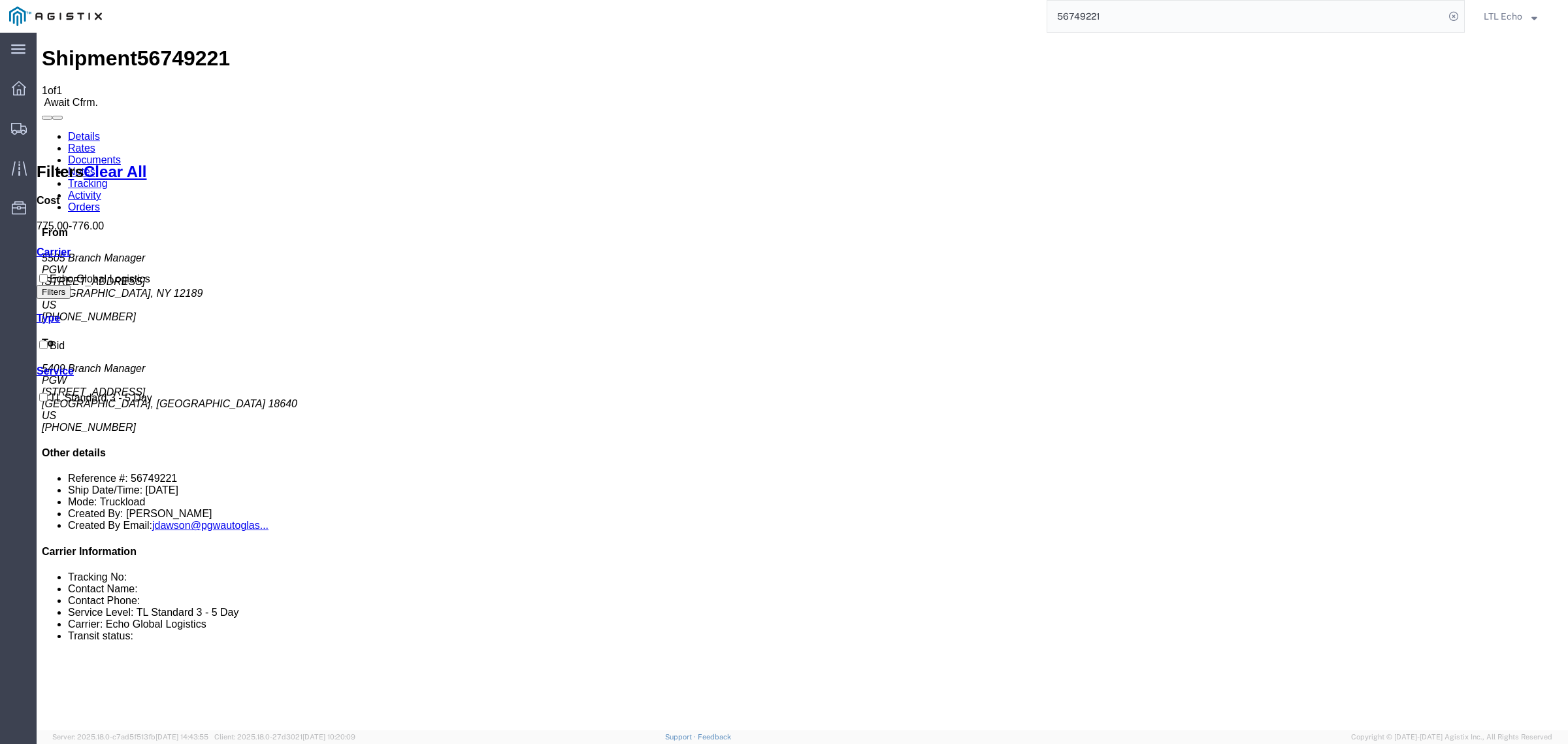
click at [92, 131] on link "Details" at bounding box center [84, 136] width 32 height 11
click b "56749221"
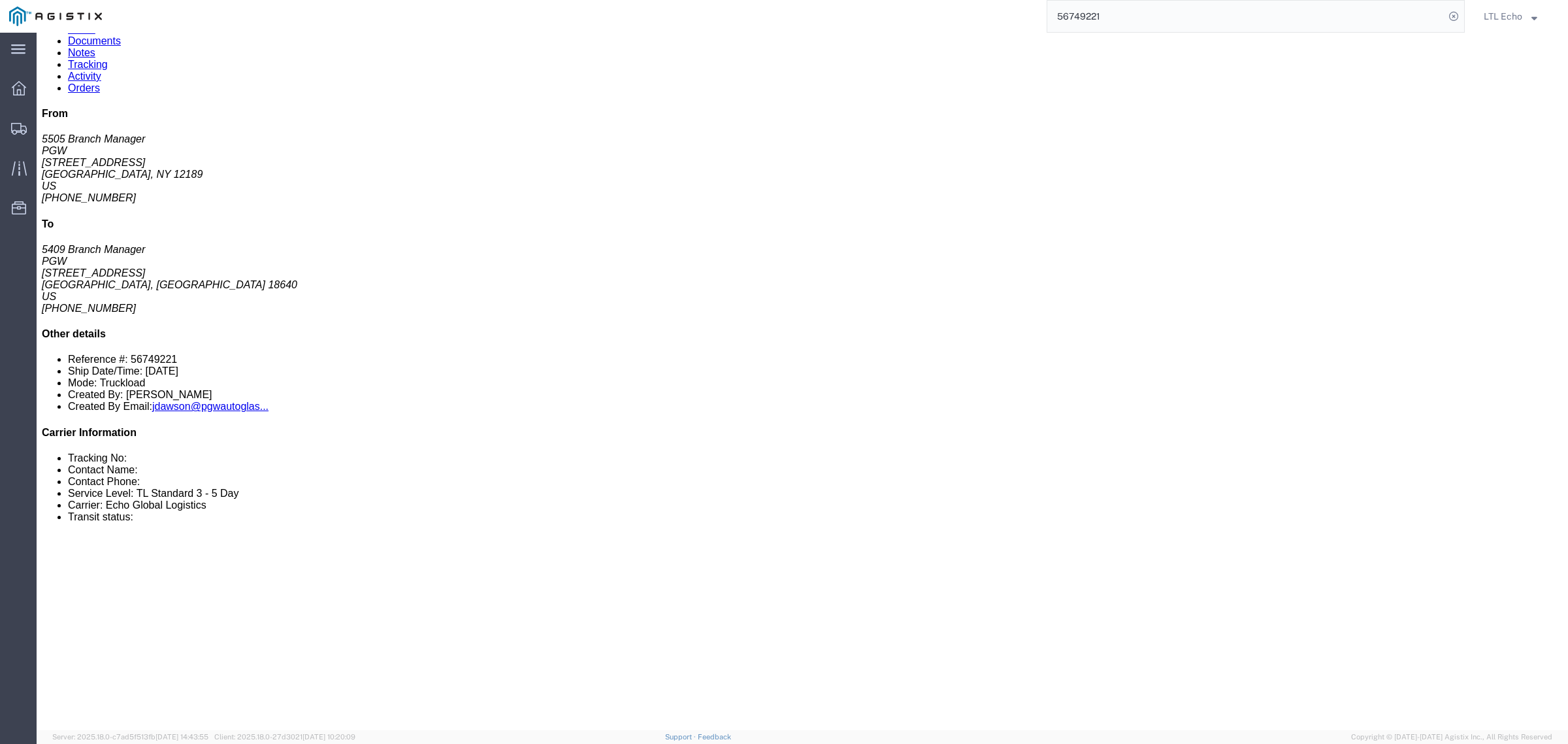
scroll to position [245, 0]
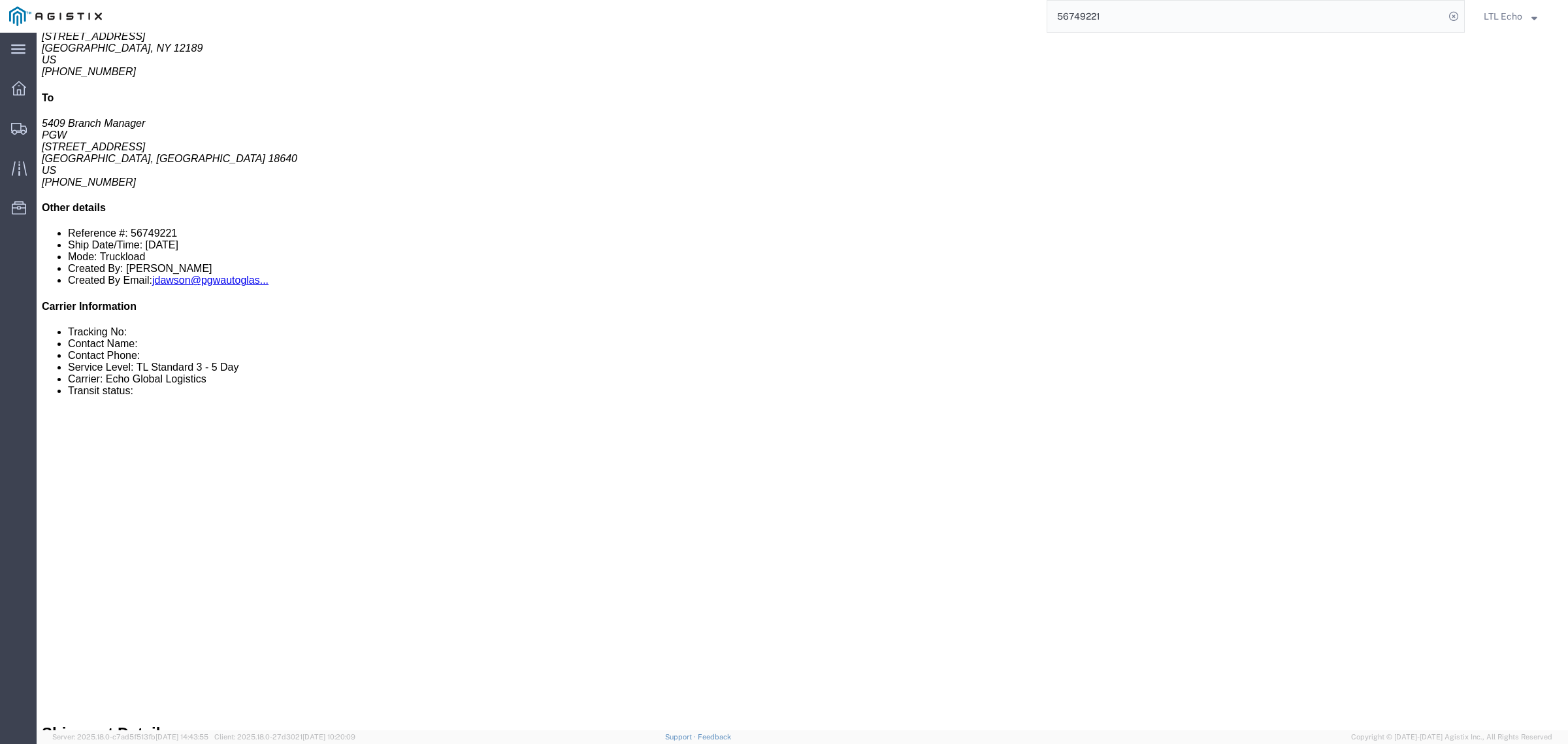
drag, startPoint x: 215, startPoint y: 367, endPoint x: 103, endPoint y: 358, distance: 112.4
click p "Cost Center: 5409 Rack Returns Cost Center Number: 5409-7100-72000-0000"
click link "Confirm"
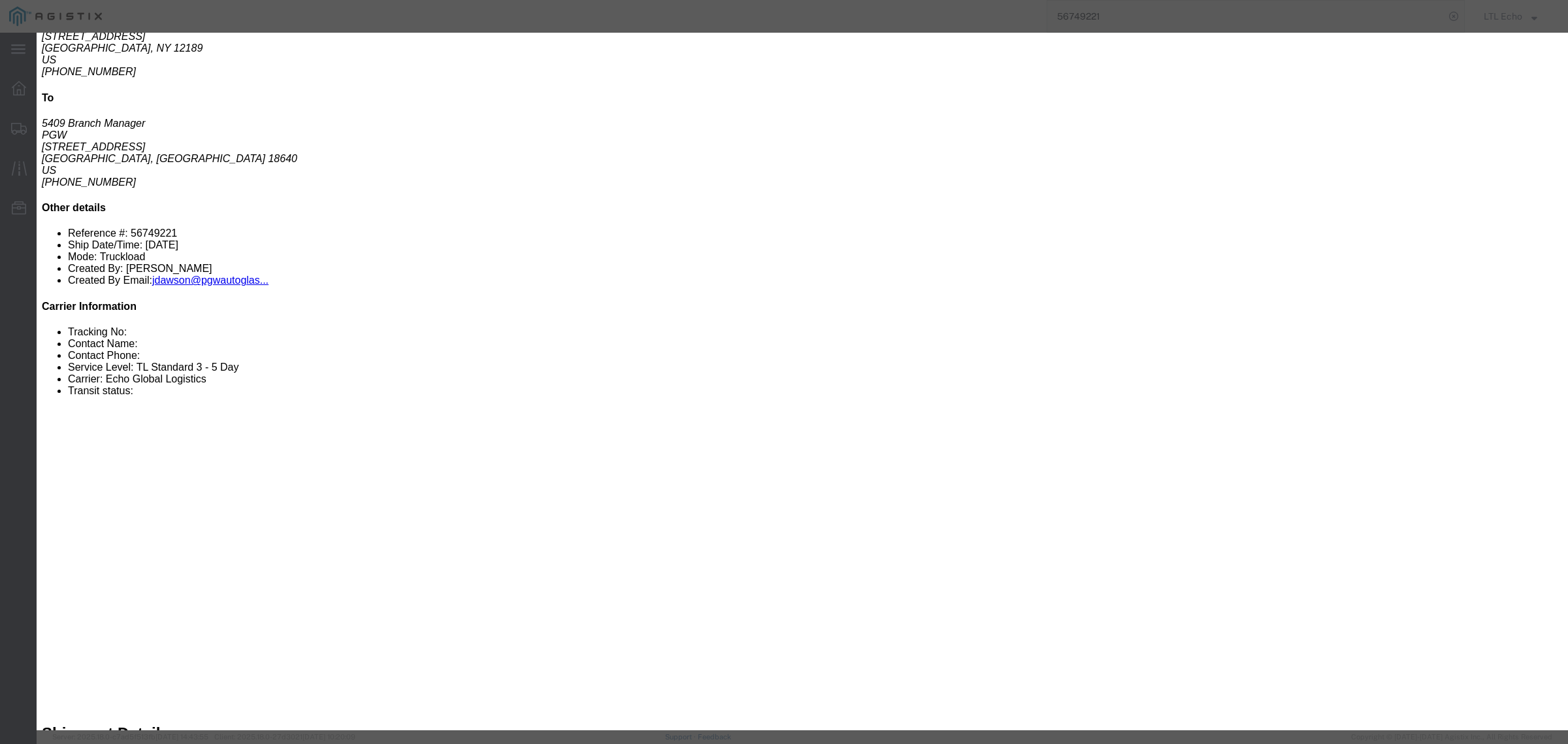
click input "checkbox"
checkbox input "true"
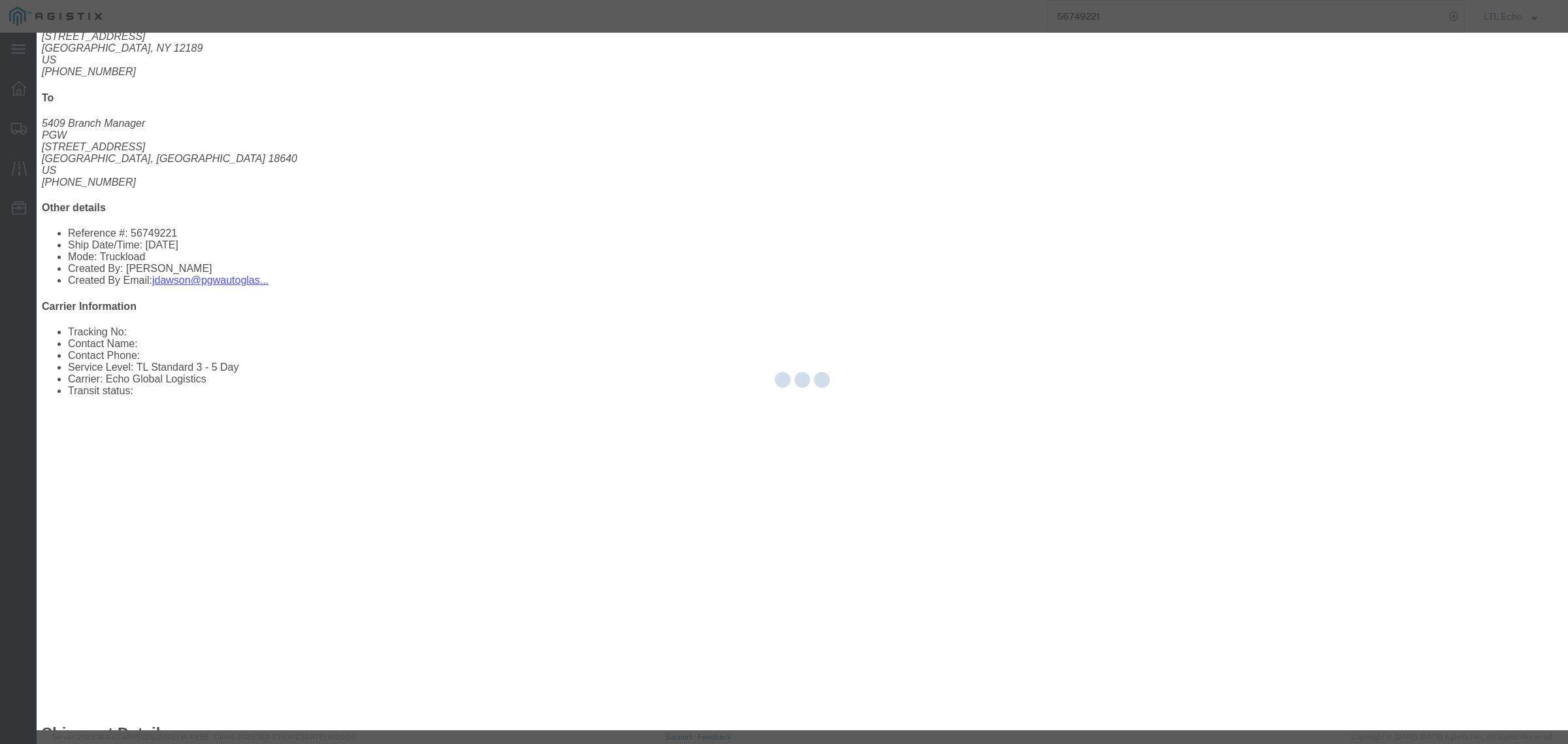
type input "LTL Echo"
type input "+ 8005116111"
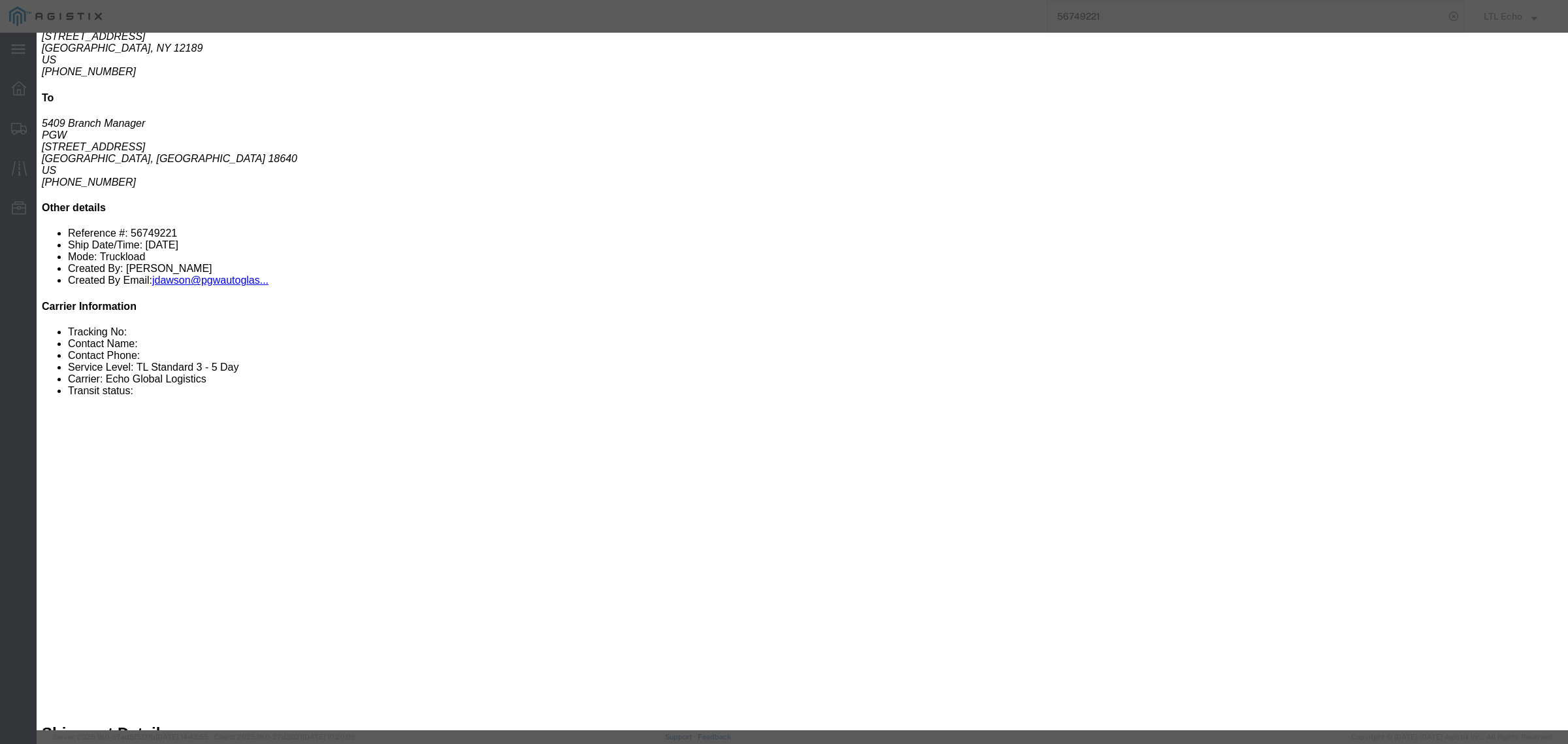
click input "text"
paste input "64216037"
type input "64216037"
click button "Submit"
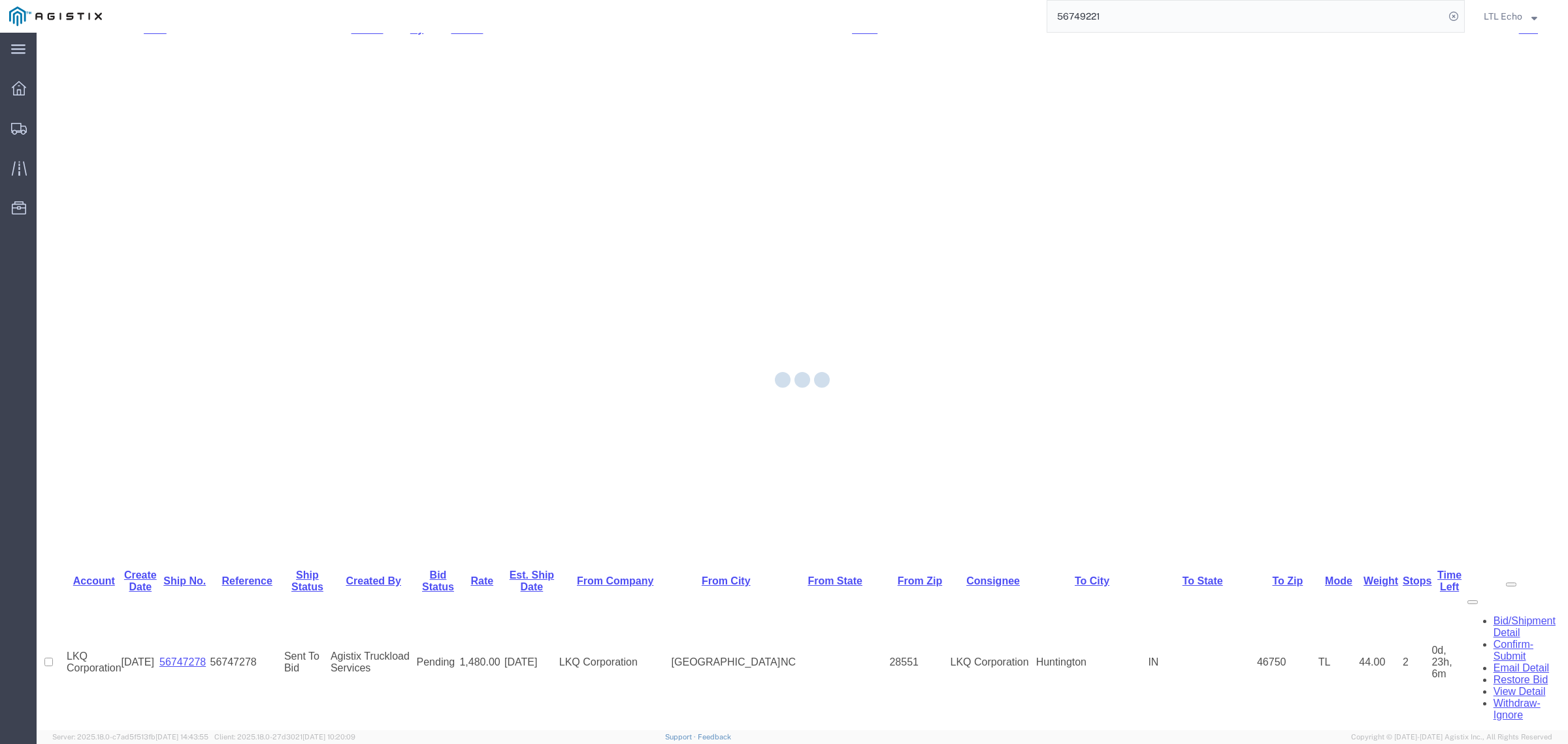
scroll to position [0, 0]
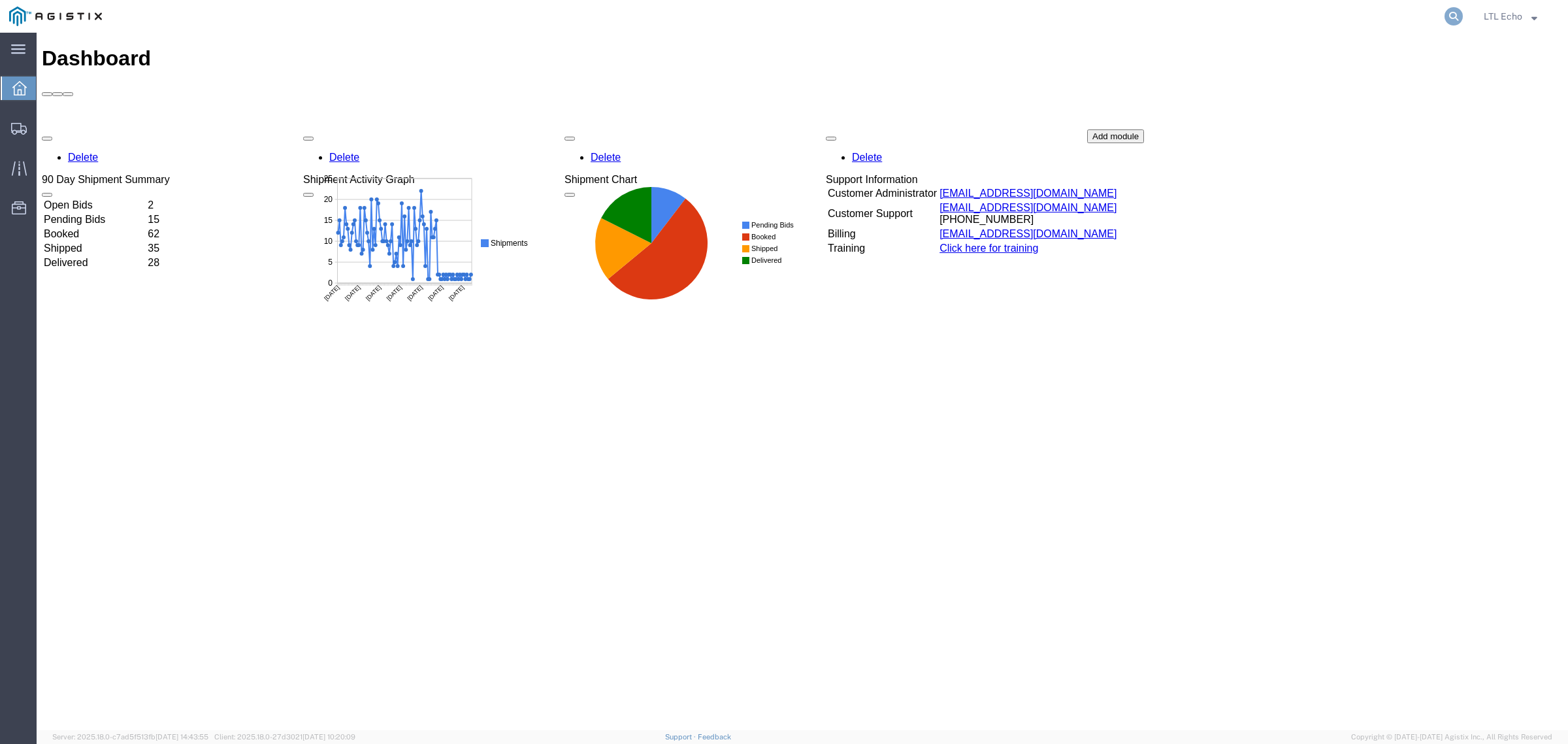
click at [1449, 15] on icon at bounding box center [1453, 16] width 18 height 18
click at [1370, 14] on input "search" at bounding box center [1246, 16] width 397 height 31
paste input "56749221"
type input "56749221"
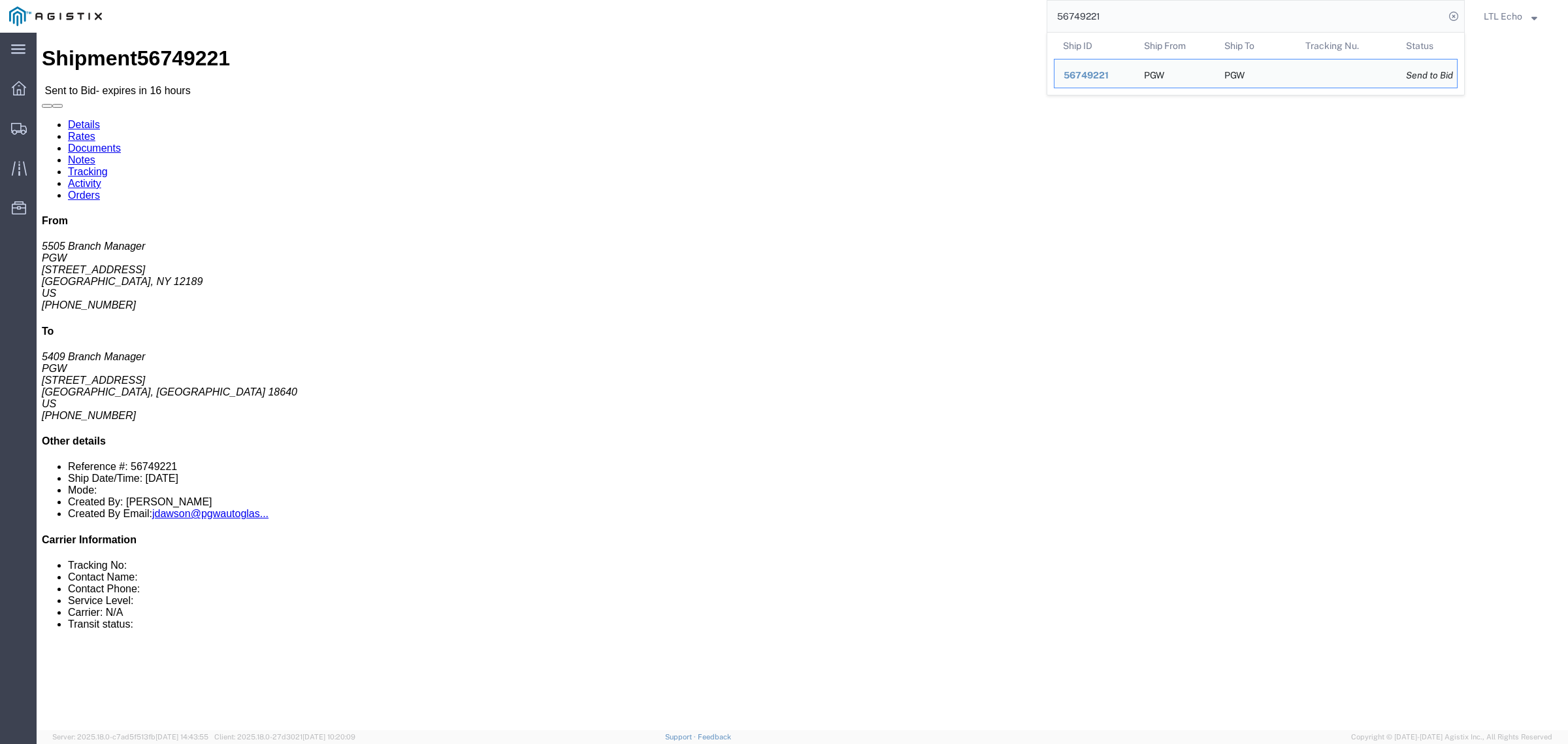
click address "PGW (5505 Branch Manager) 5505 50 Reading Road Suite B Watervliet, NY 12189 Uni…"
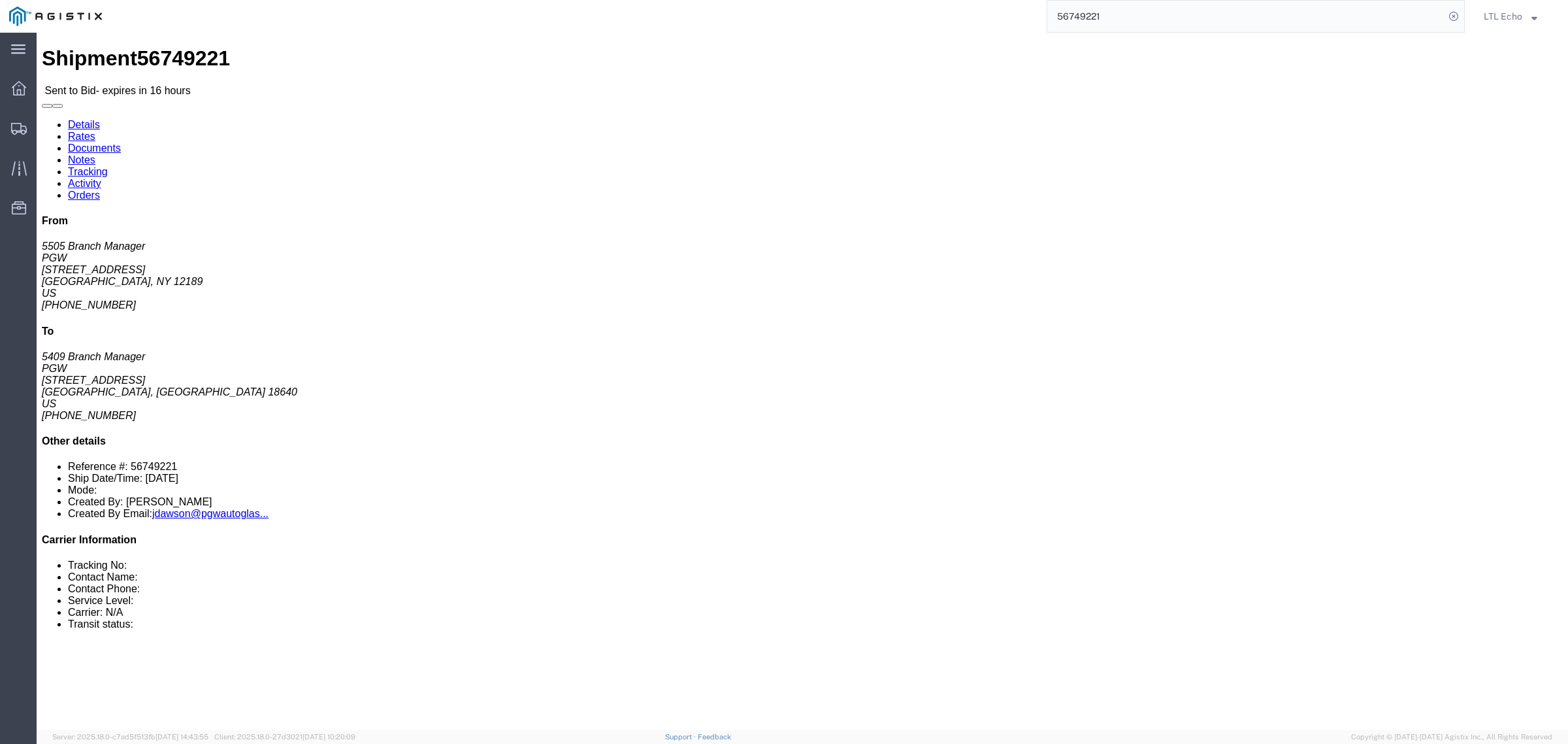
click address "PGW (5505 Branch Manager) 5505 50 Reading Road Suite B Watervliet, NY 12189 Uni…"
copy address "12189"
click address "PGW (5409 Branch Manager) 5409 125 Enterprise Way Pittston, PA 18640 United Sta…"
copy address "18640"
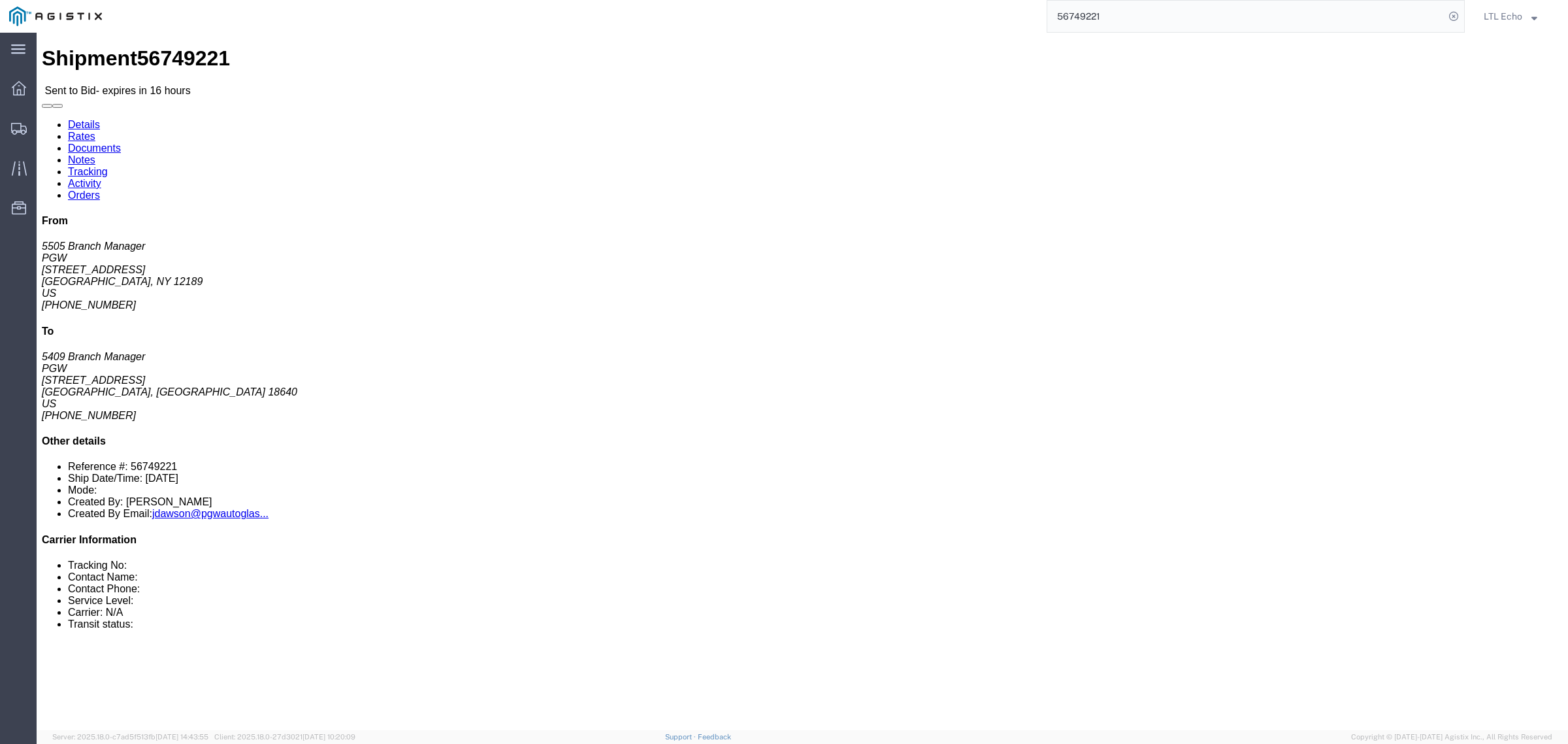
click link "Notes"
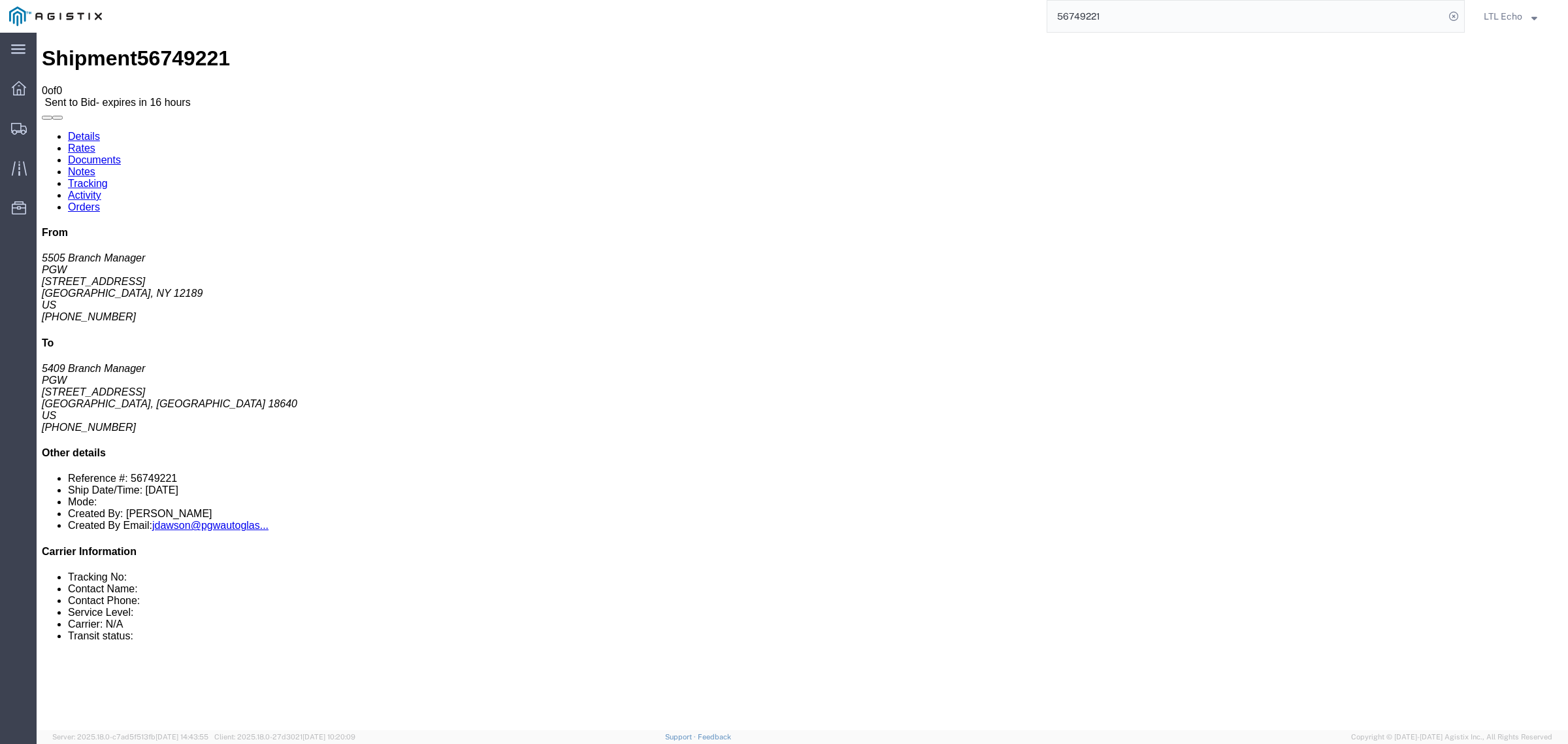
click at [121, 154] on link "Documents" at bounding box center [94, 159] width 53 height 11
click at [87, 131] on link "Details" at bounding box center [84, 136] width 32 height 11
click link "Enter / Modify Bid"
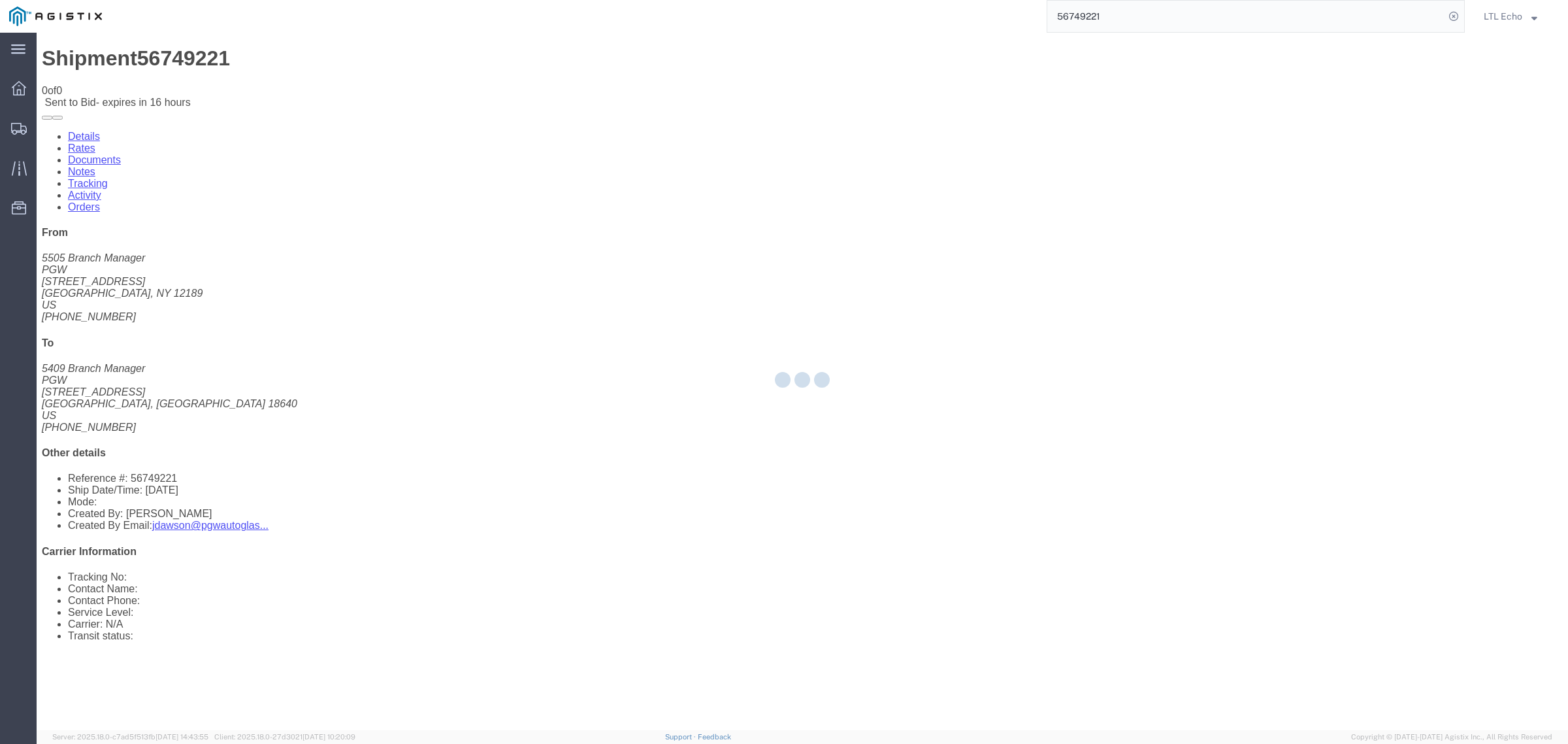
select select "4622"
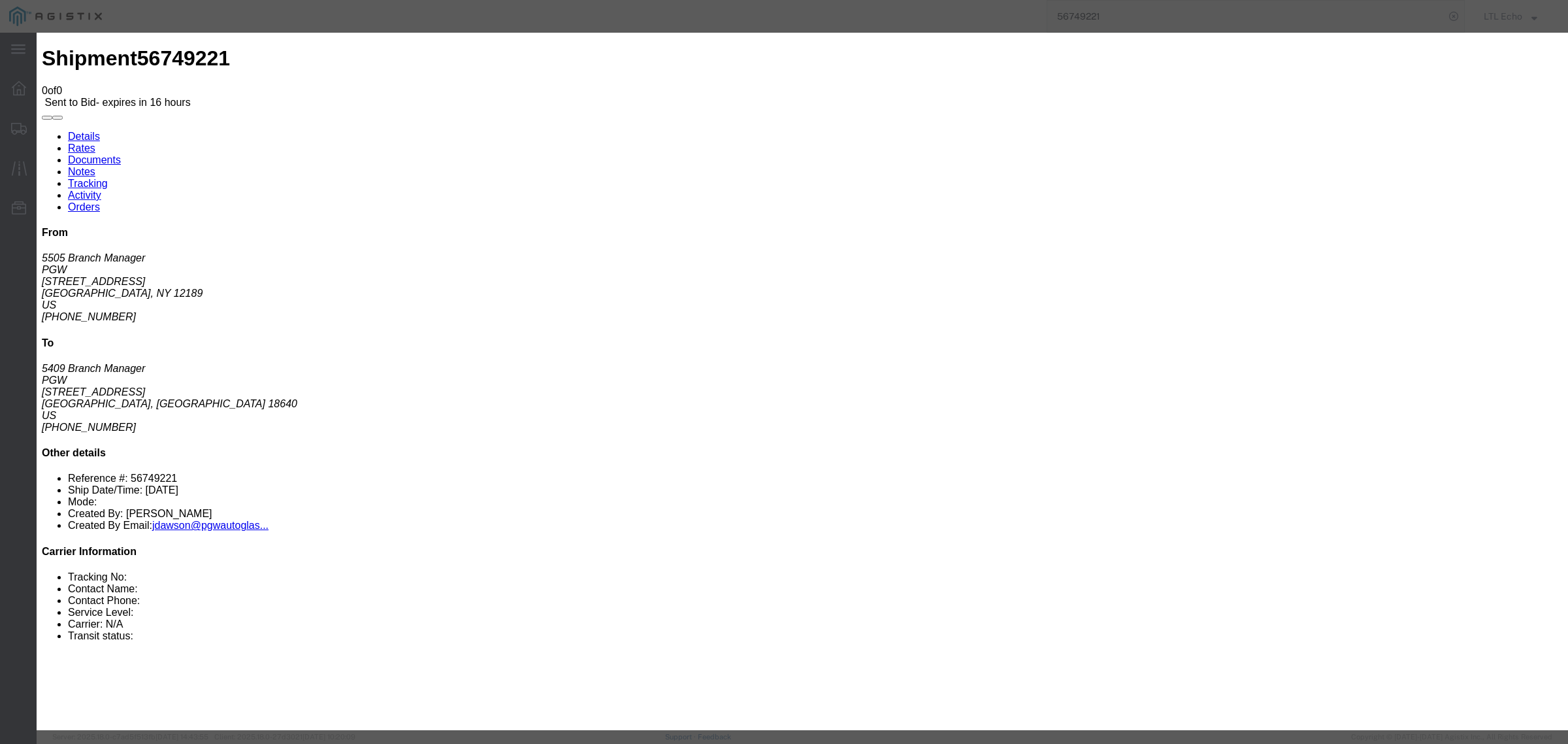
click div "Service Level Select Guaranteed Next Day LTL Standard 3-5 Day Rail TL Standard …"
click select "Select Guaranteed Next Day LTL Standard 3-5 Day Rail TL Standard 3 - 5 Day"
select select "13989"
click select "Select Guaranteed Next Day LTL Standard 3-5 Day Rail TL Standard 3 - 5 Day"
click input "text"
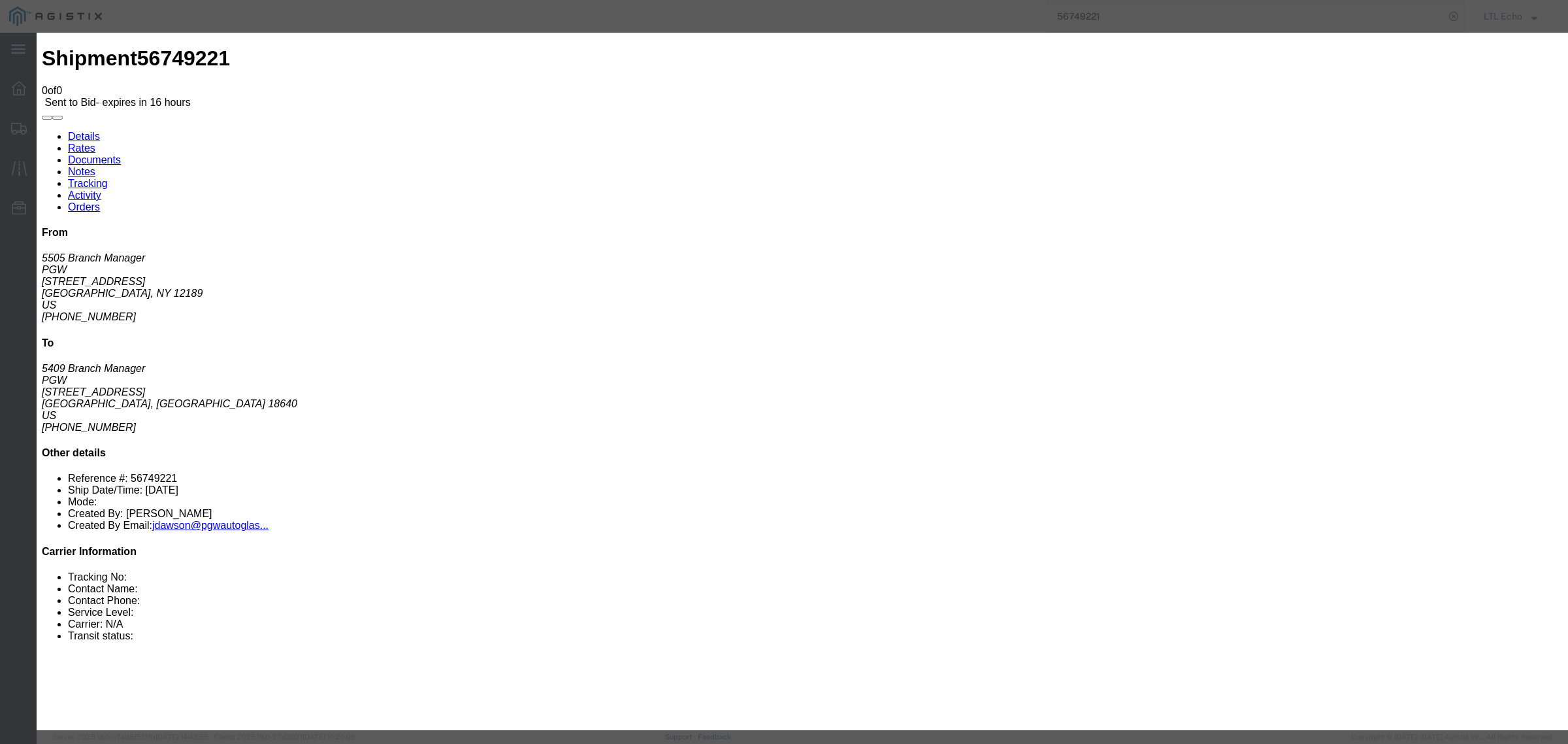
type input "56749221"
drag, startPoint x: 1128, startPoint y: 53, endPoint x: 1128, endPoint y: 62, distance: 9.0
drag, startPoint x: 1128, startPoint y: 62, endPoint x: 1048, endPoint y: 261, distance: 214.5
click input "number"
type input "775"
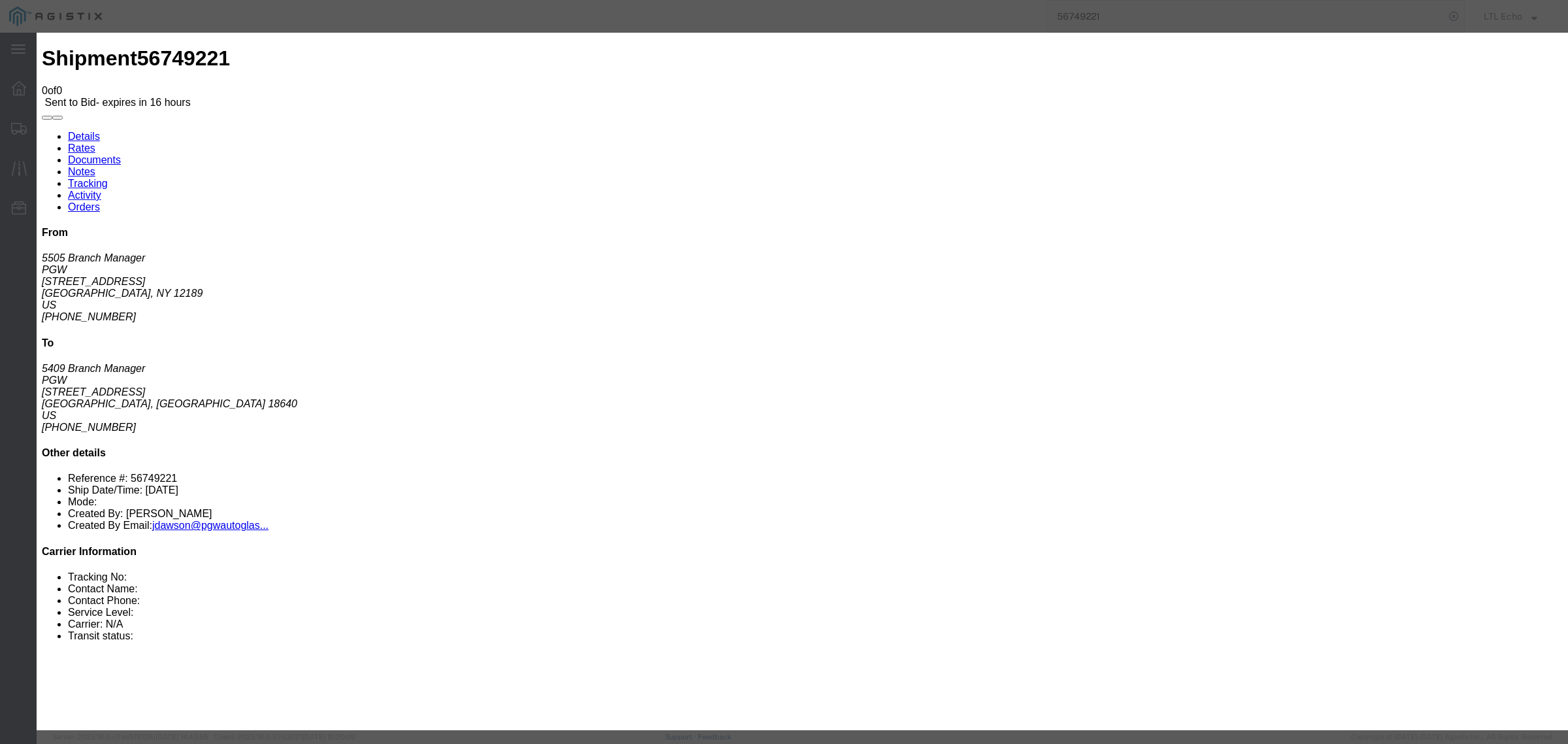
click button "Submit"
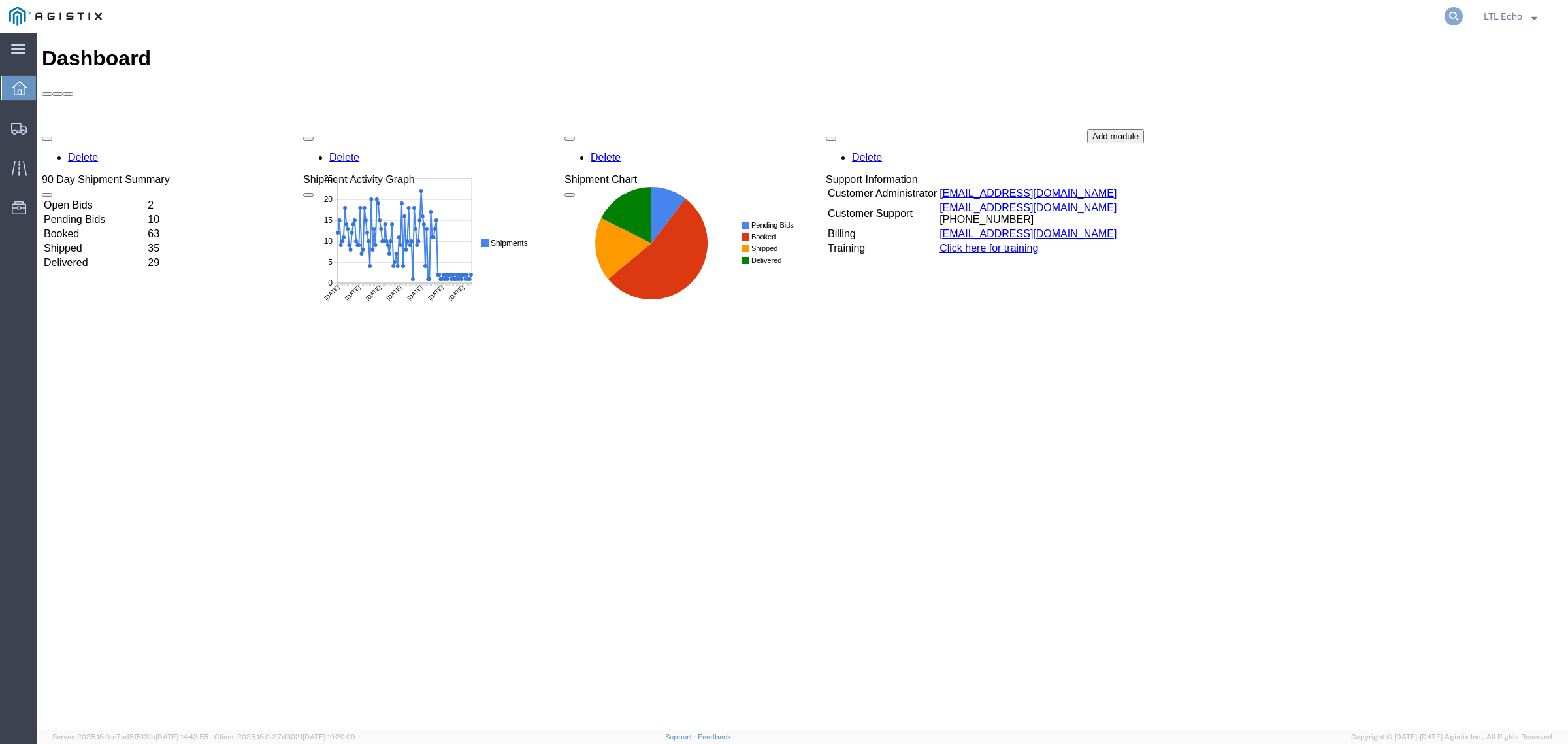
click at [1448, 15] on icon at bounding box center [1453, 16] width 18 height 18
click at [1402, 15] on input "search" at bounding box center [1246, 16] width 397 height 31
paste input "56541306"
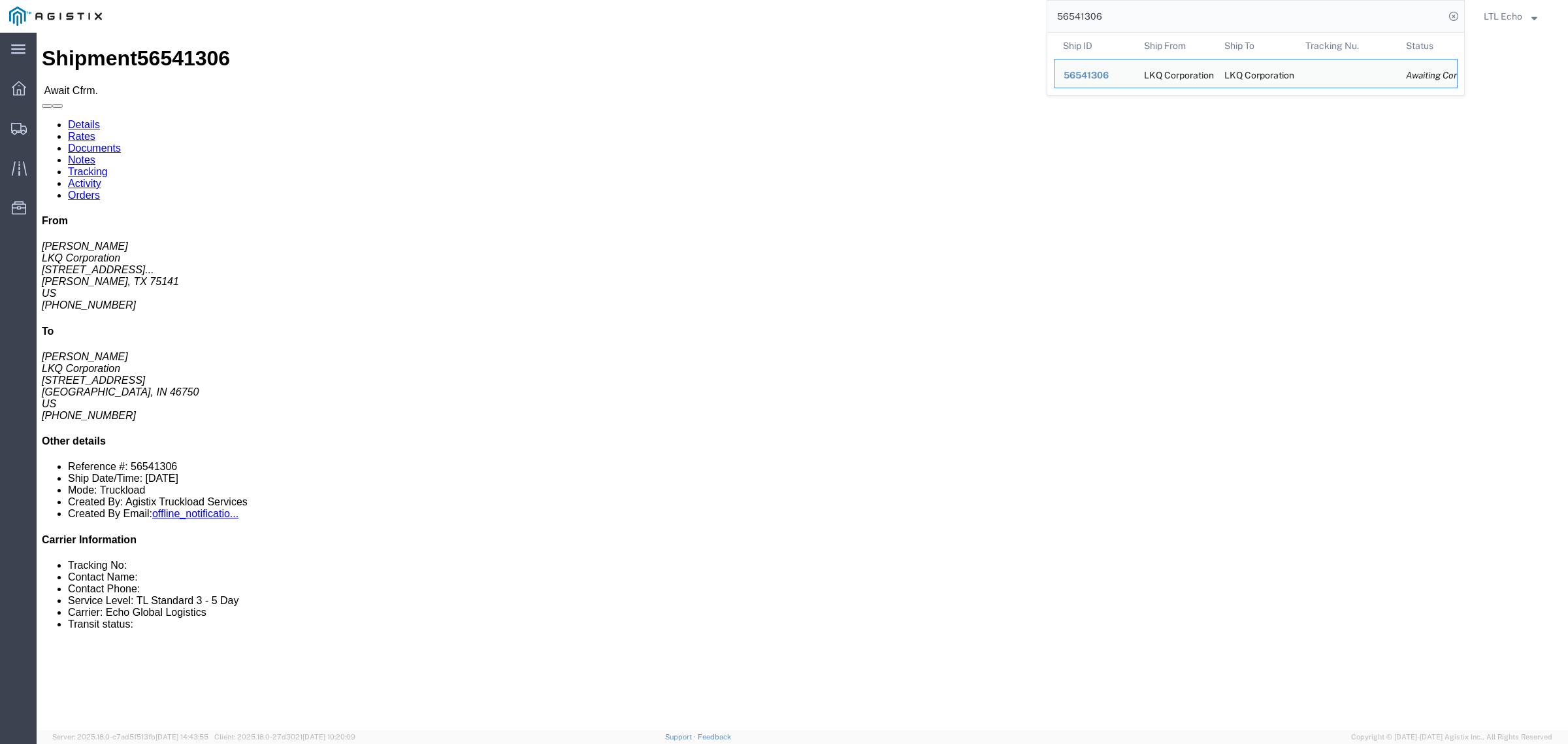
drag, startPoint x: 1127, startPoint y: 13, endPoint x: 838, endPoint y: 24, distance: 289.2
click at [838, 24] on div "56541306 Ship ID Ship From Ship To Tracking Nu. Status Ship ID 56541306 Ship Fr…" at bounding box center [788, 16] width 1354 height 33
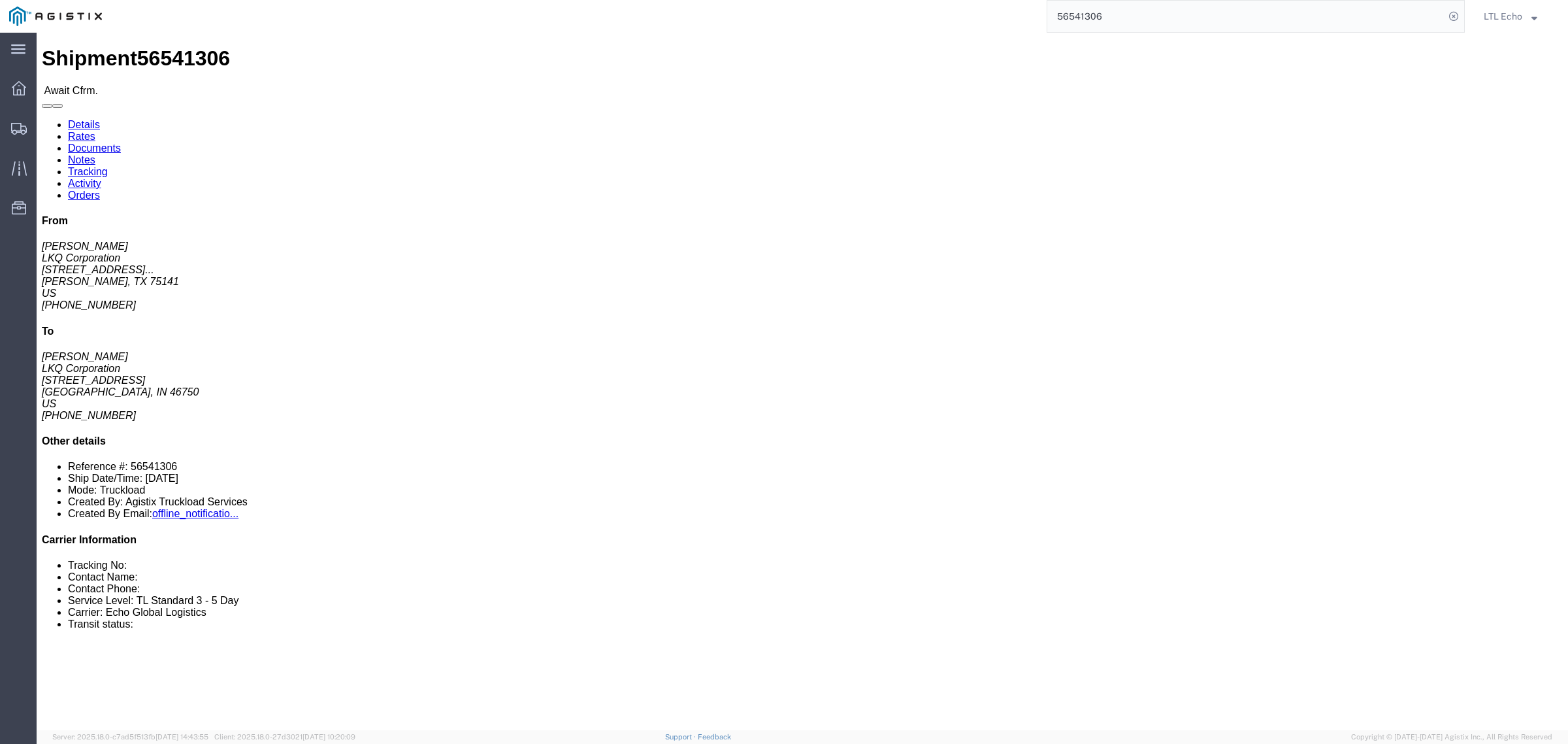
paste input "64179089"
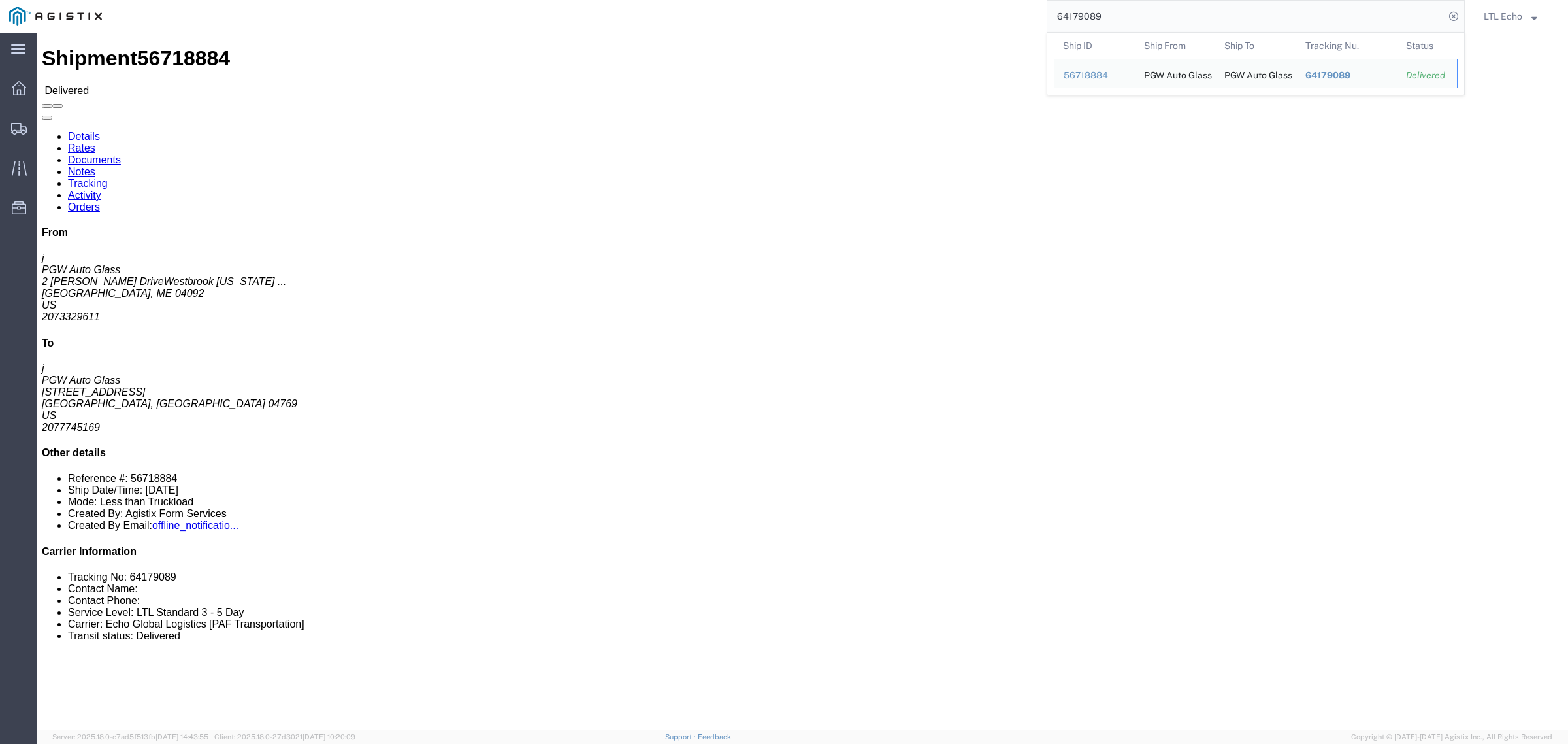
drag, startPoint x: 1108, startPoint y: 17, endPoint x: 1000, endPoint y: 18, distance: 108.0
click at [1004, 18] on div "64179089 Ship ID Ship From Ship To Tracking Nu. Status Ship ID 56718884 Ship Fr…" at bounding box center [788, 16] width 1354 height 33
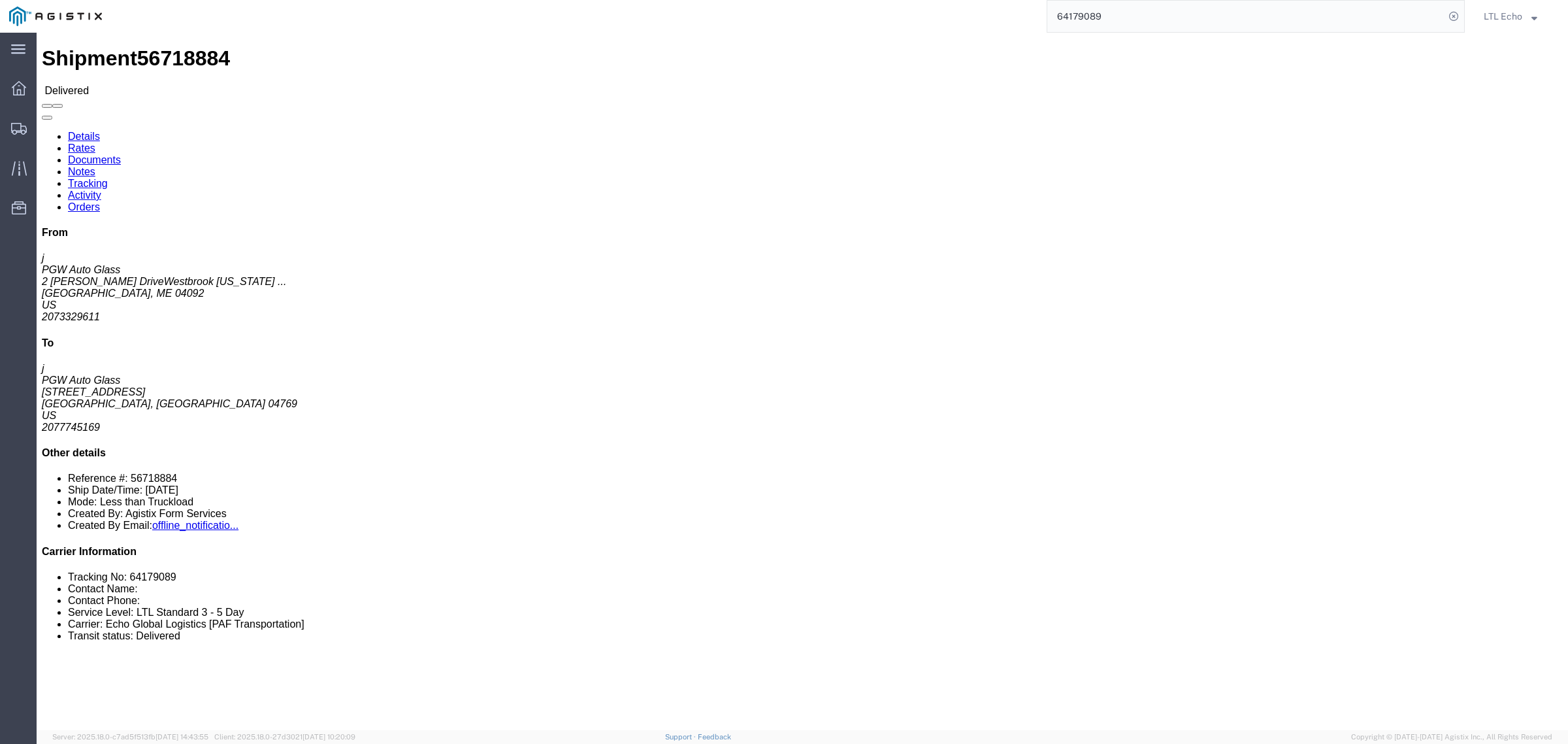
paste input "983912"
drag, startPoint x: 1119, startPoint y: 18, endPoint x: 966, endPoint y: 31, distance: 153.6
click at [998, 31] on div "983912 Sorry, no exact match found Try to find items starting with 983912 Try t…" at bounding box center [788, 16] width 1354 height 33
paste input "4235"
type input "984235"
